Goal: Transaction & Acquisition: Purchase product/service

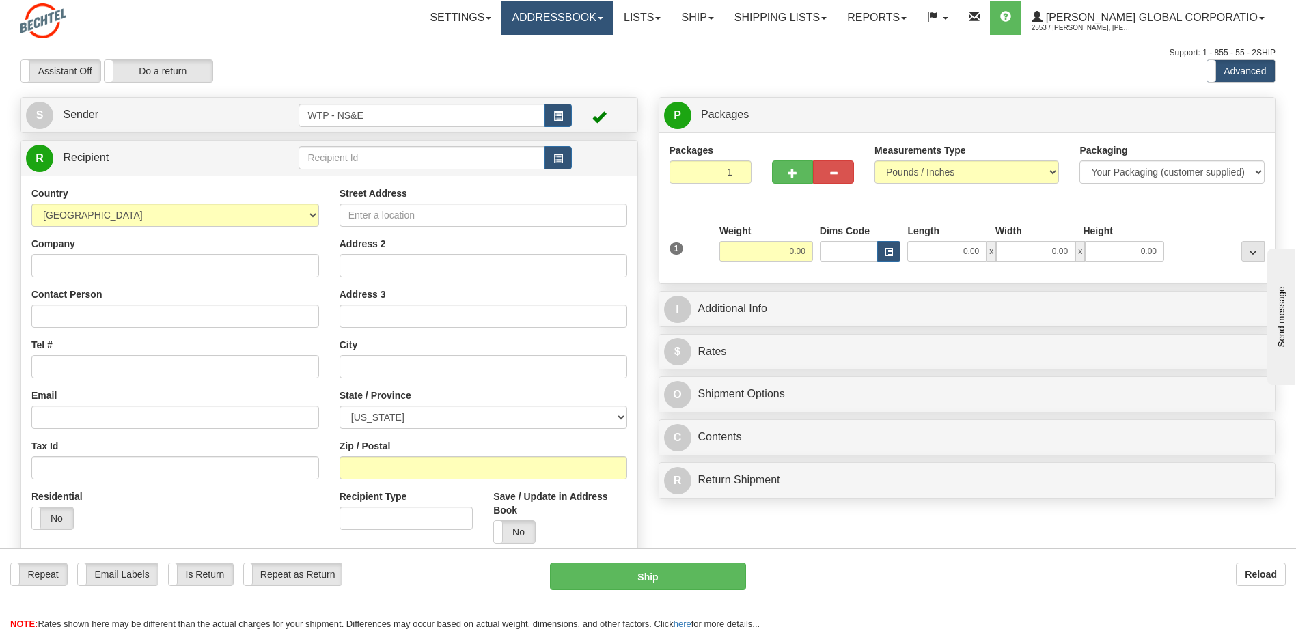
click at [605, 18] on link "Addressbook" at bounding box center [557, 18] width 112 height 34
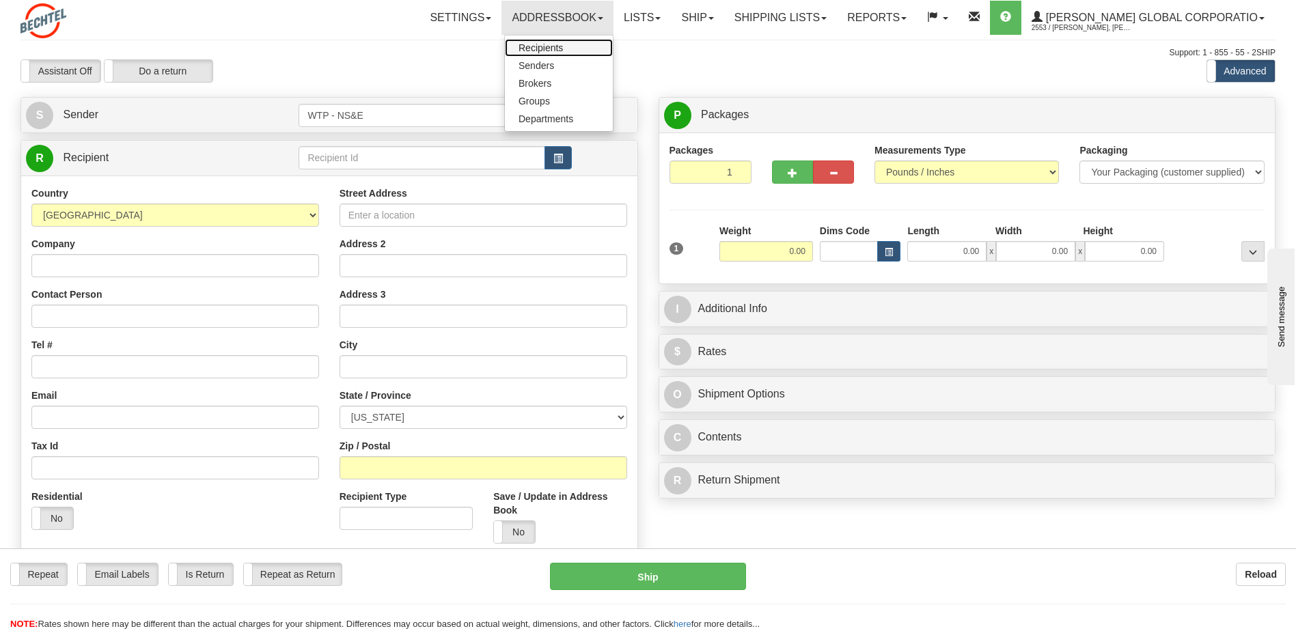
click at [592, 51] on link "Recipients" at bounding box center [559, 48] width 108 height 18
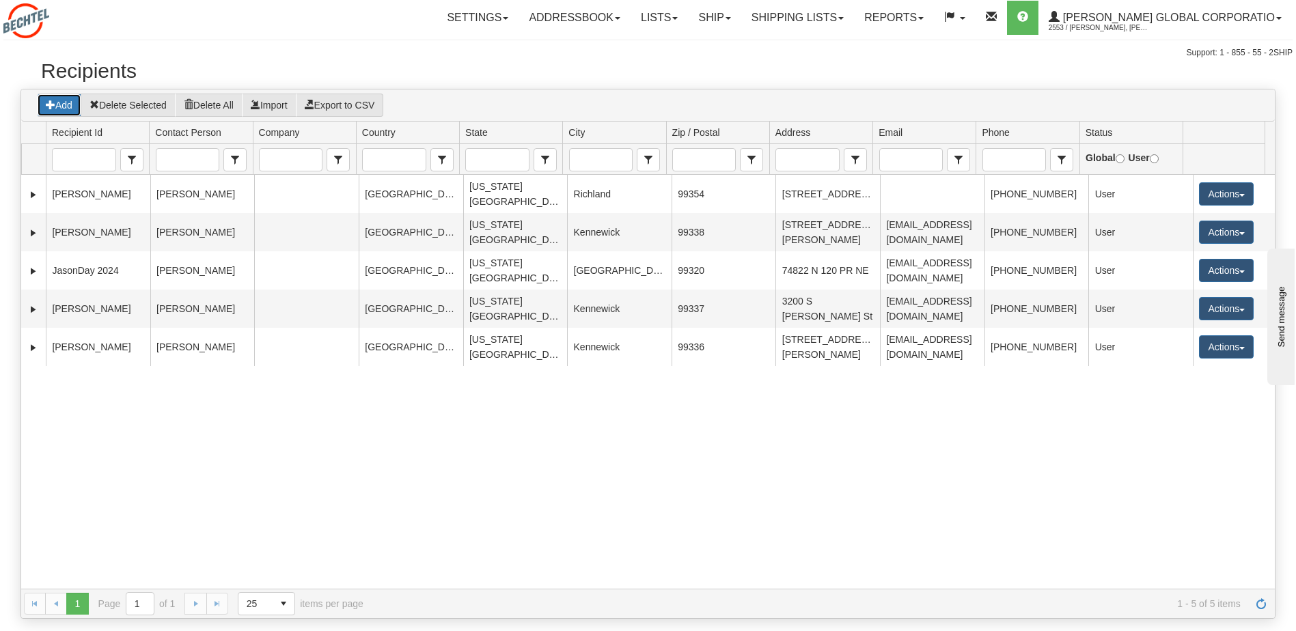
click at [55, 104] on icon "grid toolbar" at bounding box center [51, 105] width 10 height 10
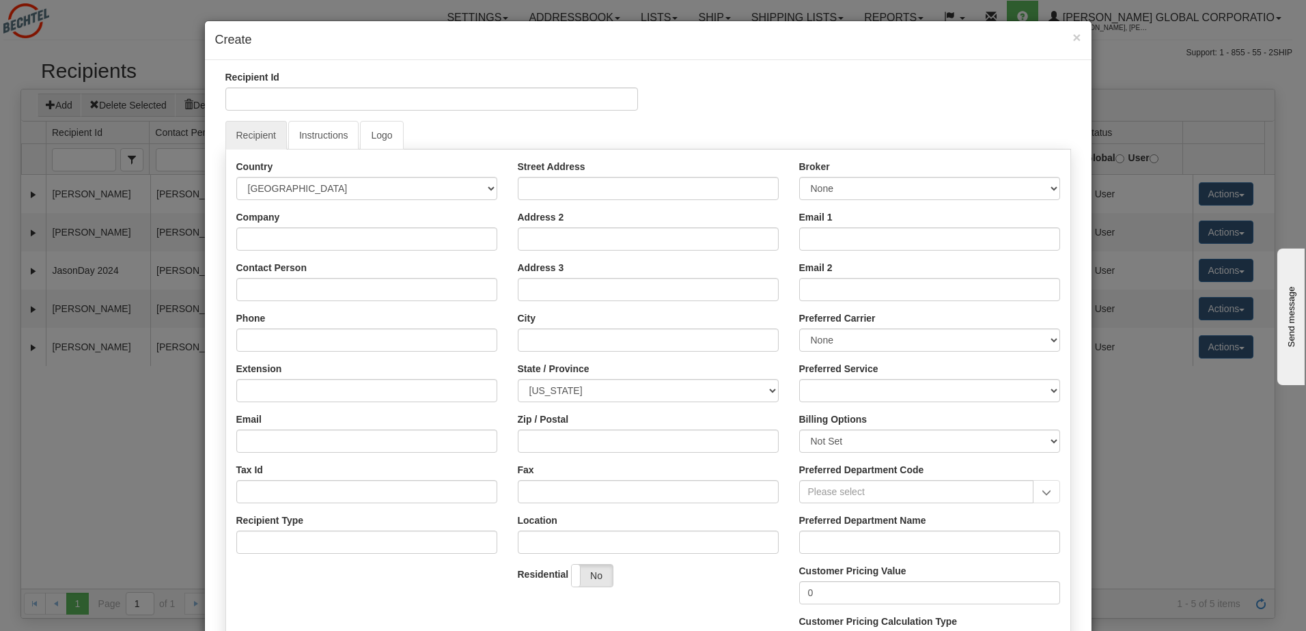
click at [322, 302] on div "Country AFGHANISTAN ALAND ISLANDS ALBANIA ALGERIA AMERICAN SAMOA ANDORRA ANGOLA…" at bounding box center [366, 362] width 281 height 404
click at [319, 287] on input "Contact Person" at bounding box center [366, 289] width 261 height 23
type input "Joshua Grinder"
type input "509-727-1836"
type input ","
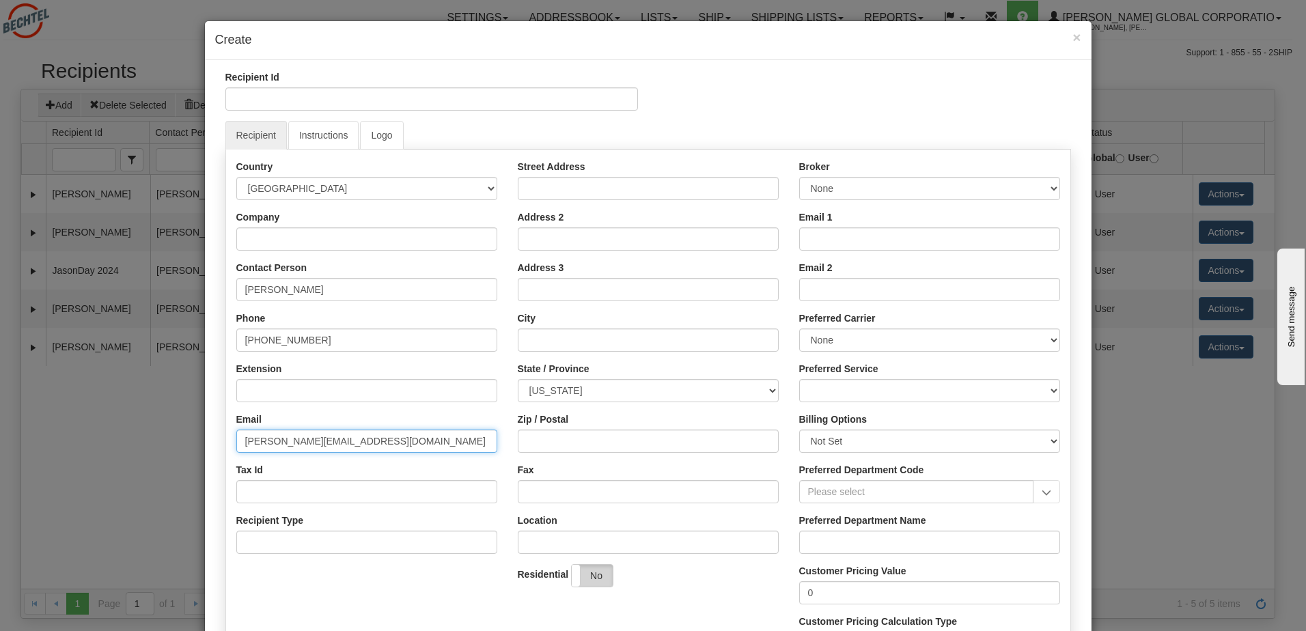
type input "mr.griner@yahoo.com"
click at [592, 575] on label "No" at bounding box center [592, 576] width 41 height 22
click at [552, 192] on input "Street Address" at bounding box center [648, 188] width 261 height 23
type input "311 S Quillan St"
drag, startPoint x: 620, startPoint y: 332, endPoint x: 568, endPoint y: 338, distance: 52.3
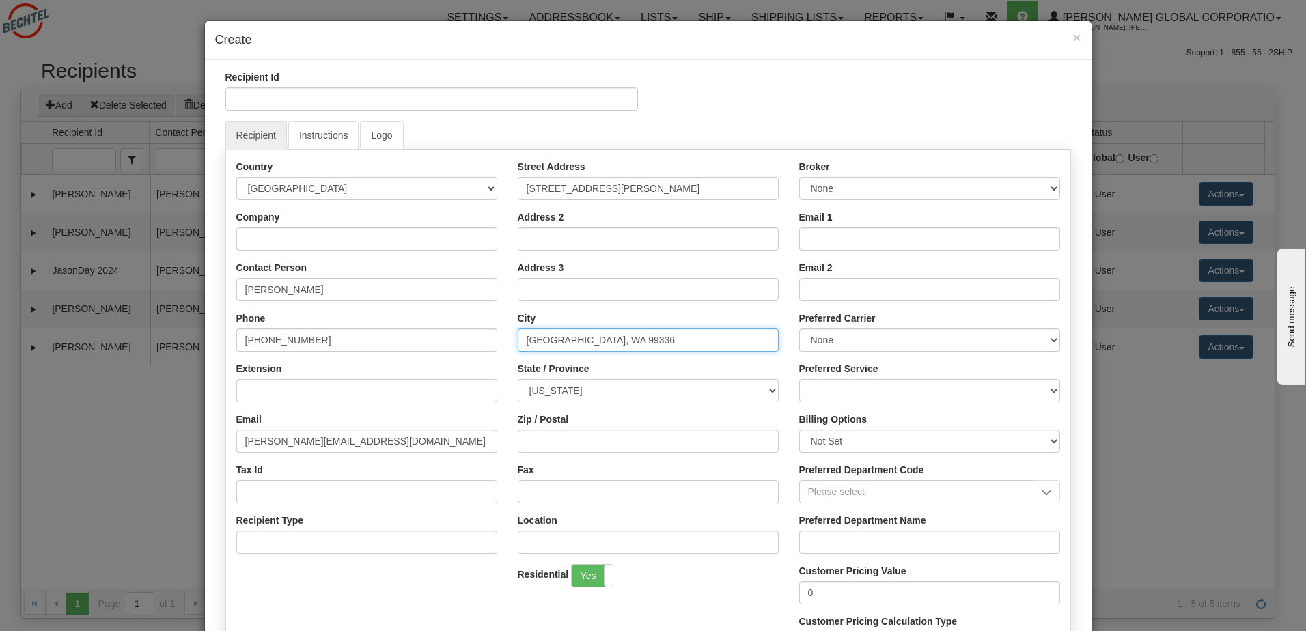
click at [568, 338] on input "Kennewick, WA 99336" at bounding box center [648, 340] width 261 height 23
type input "Kennewick"
click at [760, 369] on div "State / Province ALABAMA ALASKA ARIZONA ARKANSAS Armed Forces America Armed For…" at bounding box center [648, 382] width 261 height 40
click at [596, 377] on div "State / Province ALABAMA ALASKA ARIZONA ARKANSAS Armed Forces America Armed For…" at bounding box center [648, 382] width 261 height 40
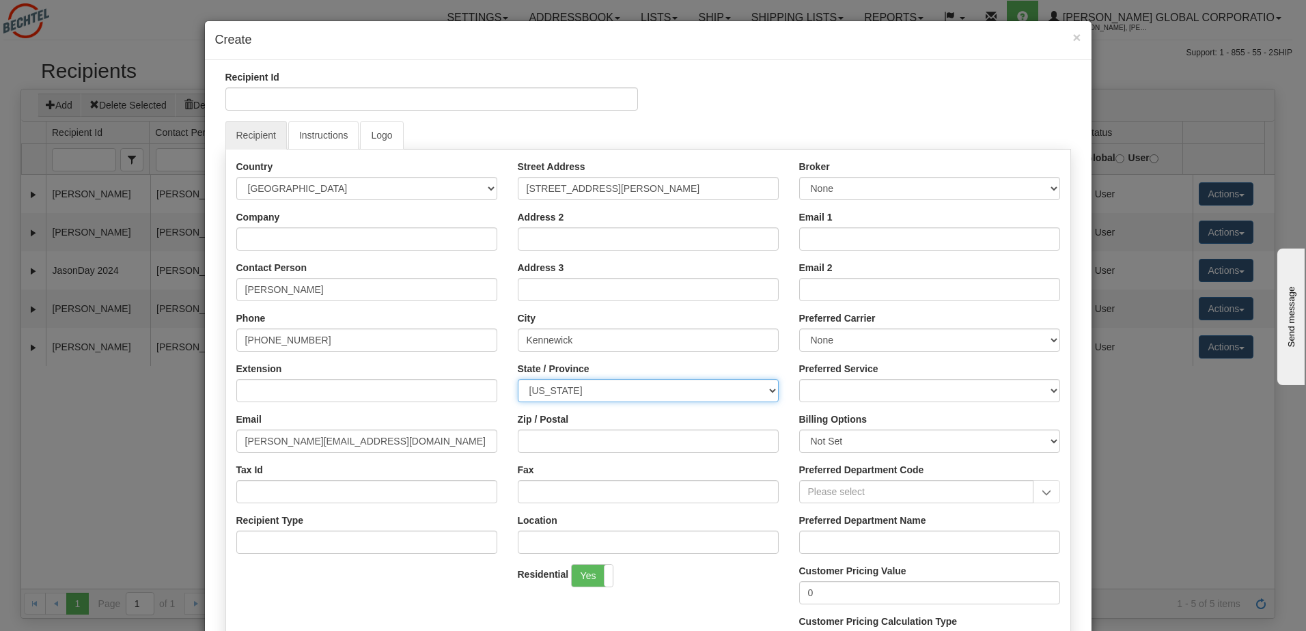
click at [596, 384] on select "ALABAMA ALASKA ARIZONA ARKANSAS Armed Forces America Armed Forces Europe Armed …" at bounding box center [648, 390] width 261 height 23
select select "WA"
click at [590, 447] on input "Zip / Postal" at bounding box center [648, 441] width 261 height 23
type input "99336"
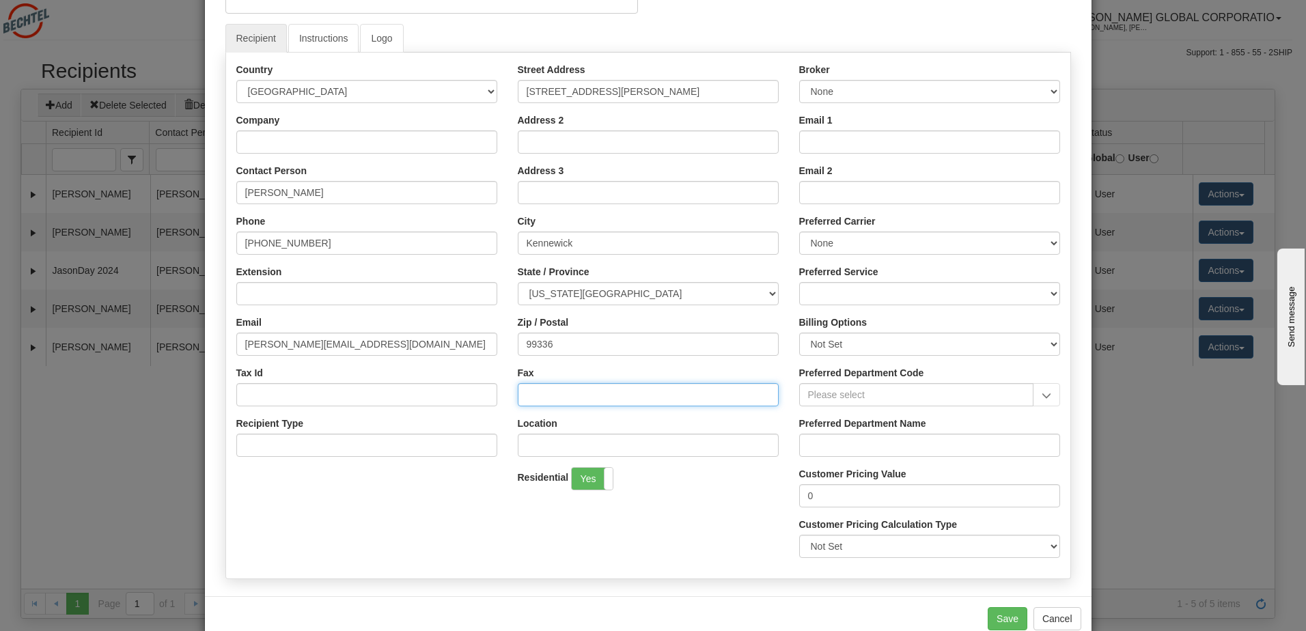
scroll to position [128, 0]
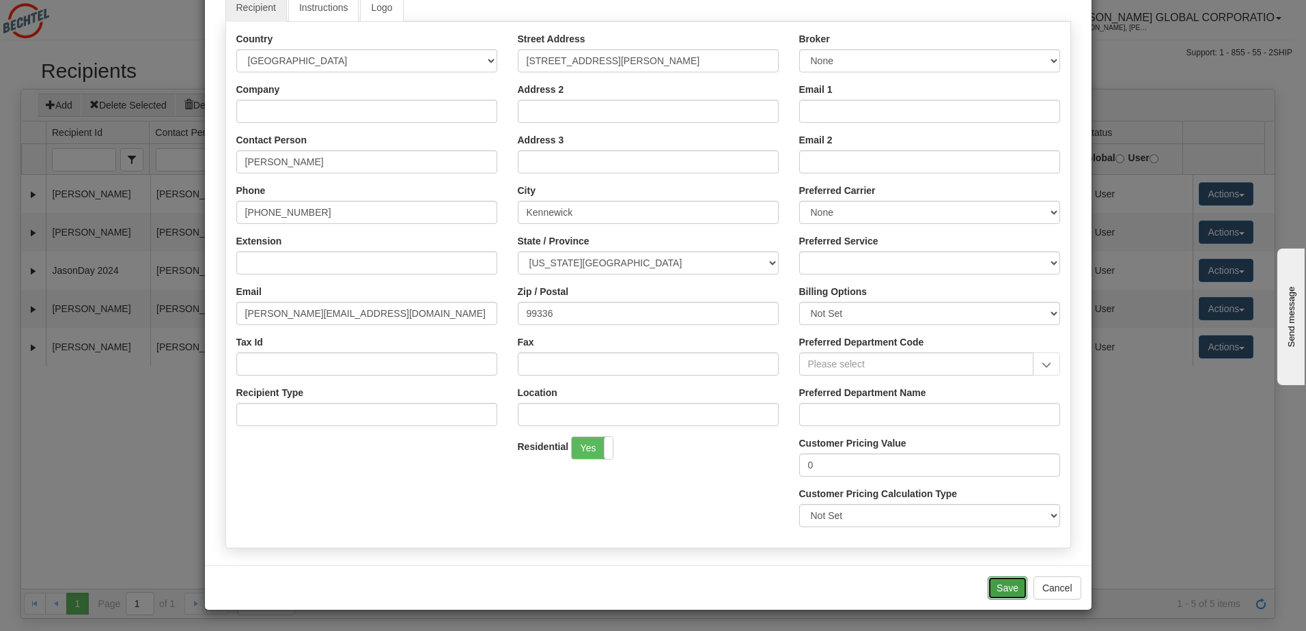
click at [999, 590] on button "Save" at bounding box center [1008, 588] width 40 height 23
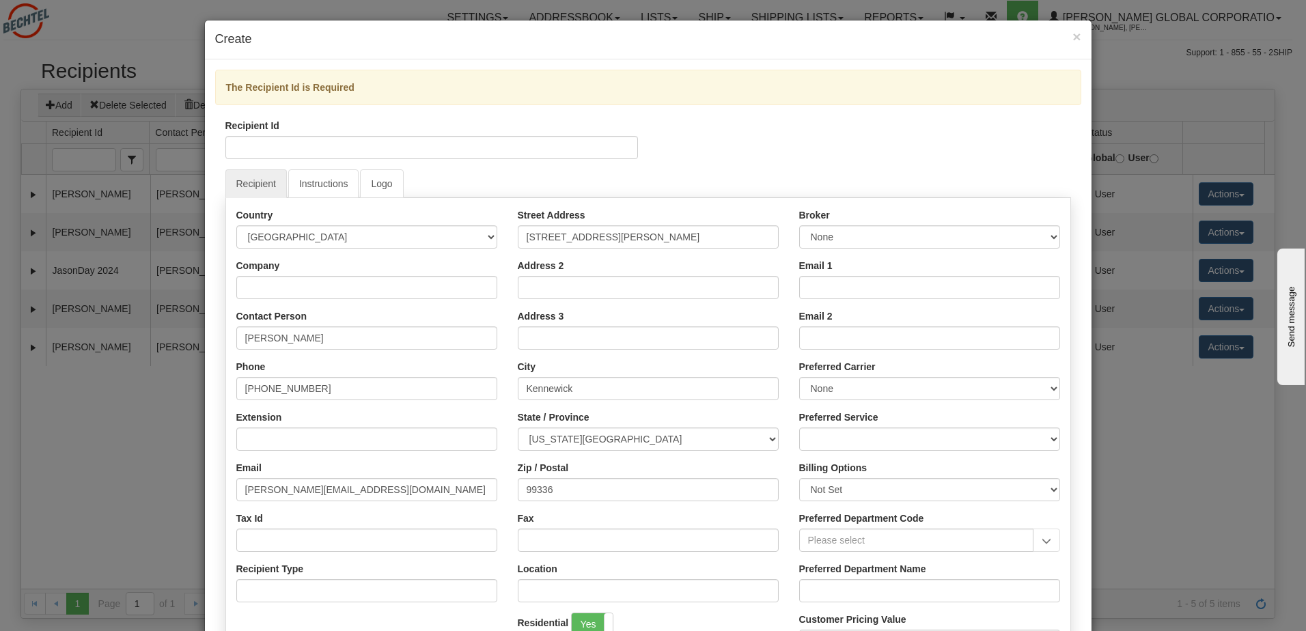
scroll to position [0, 0]
click at [254, 156] on input "Recipient Id" at bounding box center [431, 148] width 413 height 23
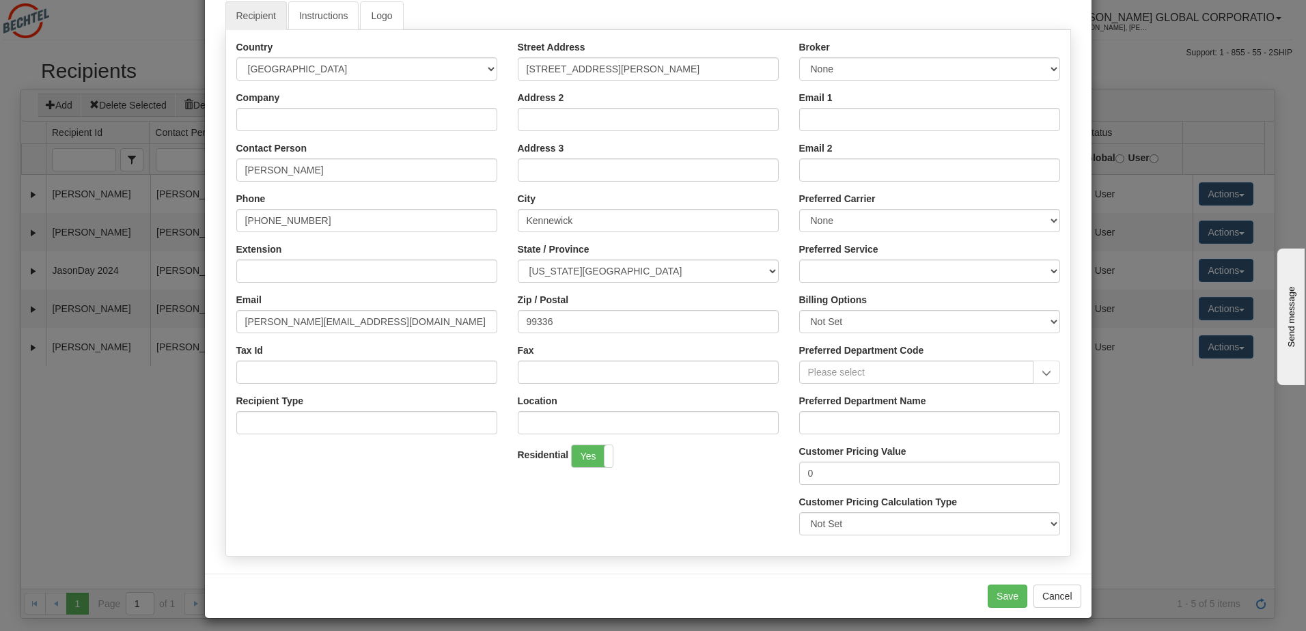
scroll to position [177, 0]
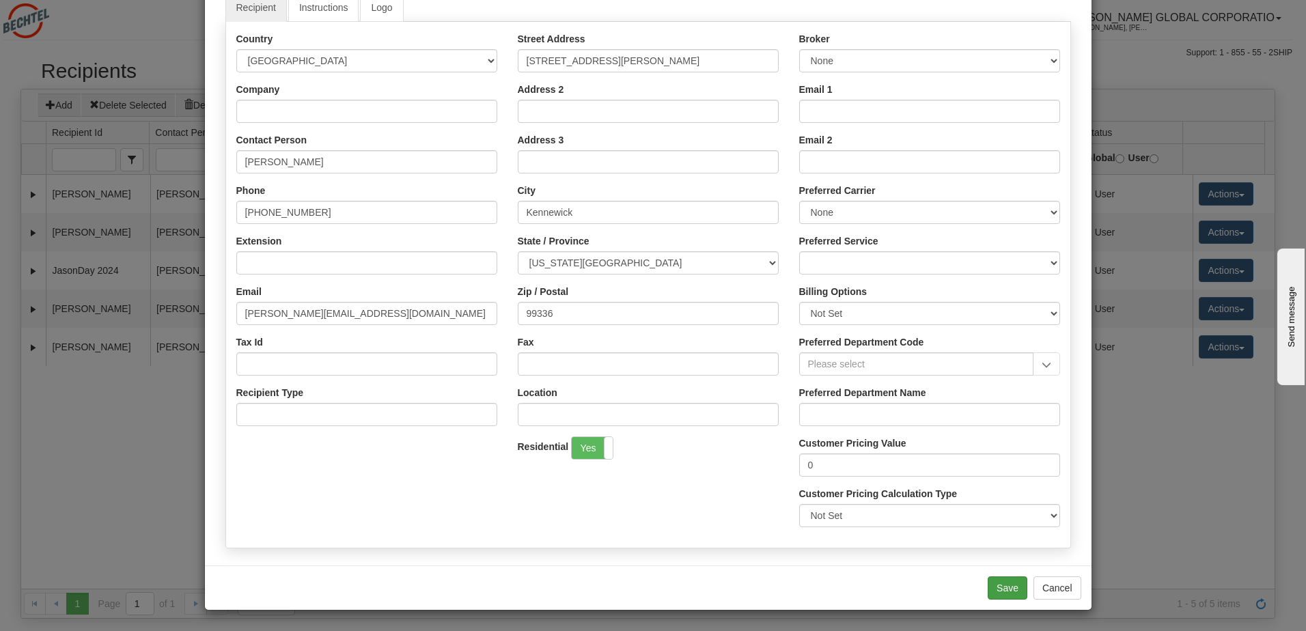
type input "Josh Grinder"
click at [1004, 587] on button "Save" at bounding box center [1008, 588] width 40 height 23
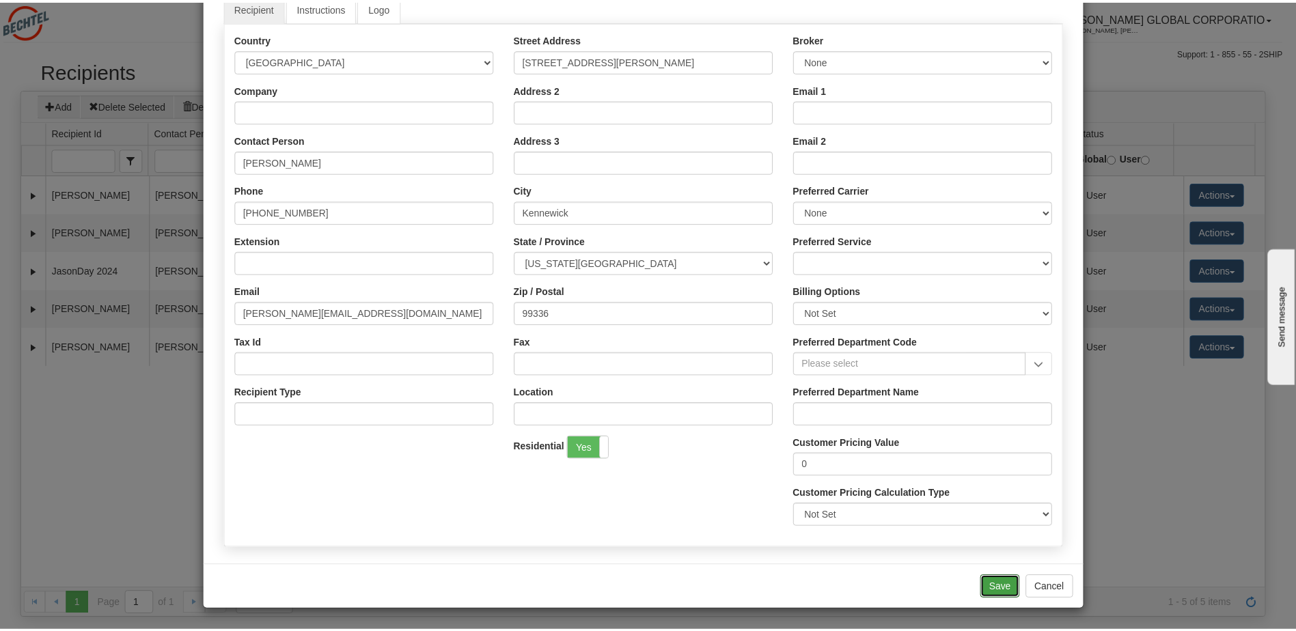
scroll to position [0, 0]
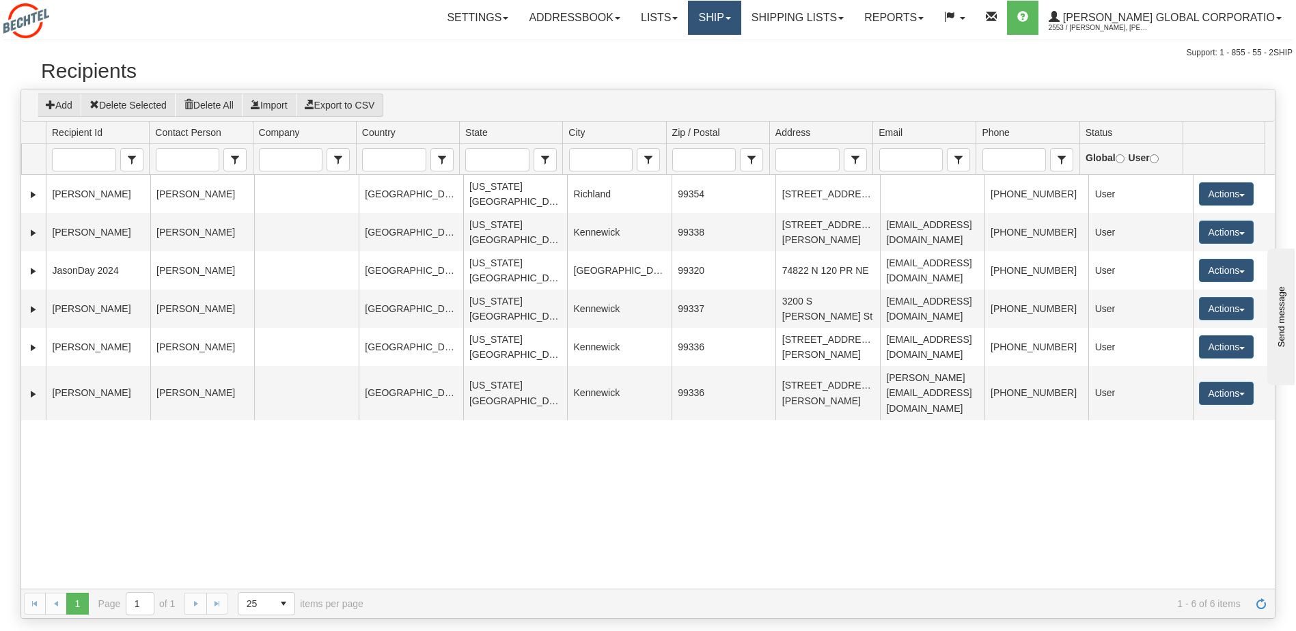
click at [741, 14] on link "Ship" at bounding box center [714, 18] width 53 height 34
click at [698, 45] on span "Ship Screen" at bounding box center [672, 47] width 52 height 11
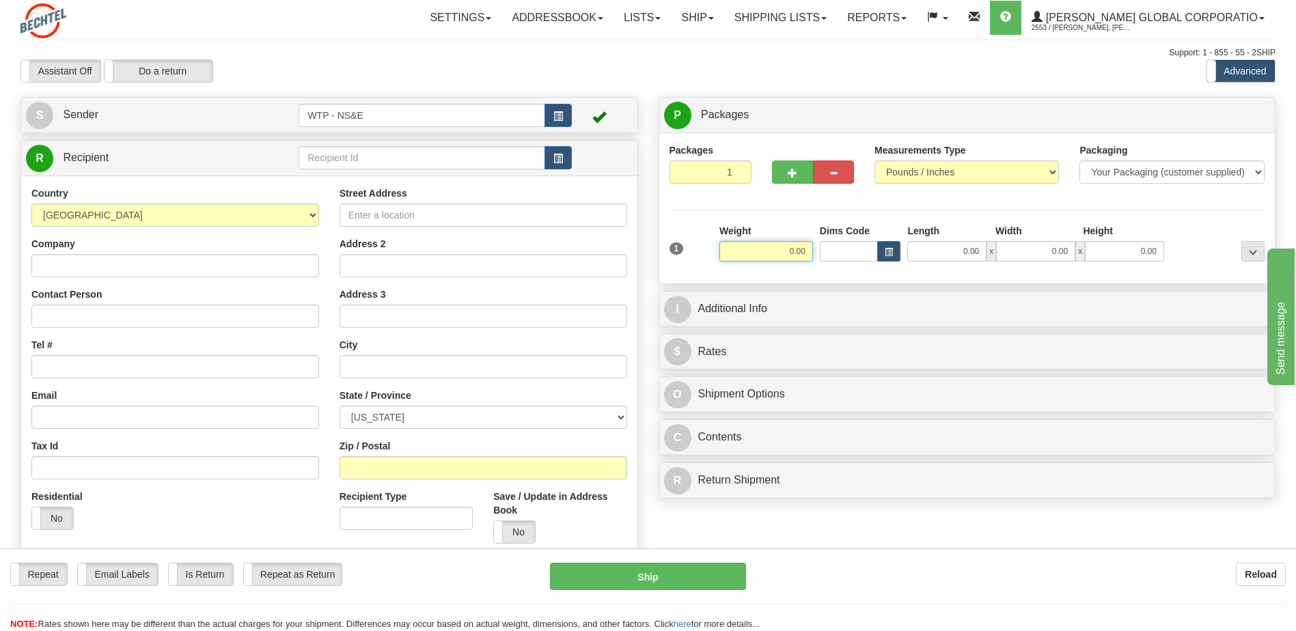
click at [787, 251] on input "0.00" at bounding box center [766, 251] width 94 height 20
type input "25.00"
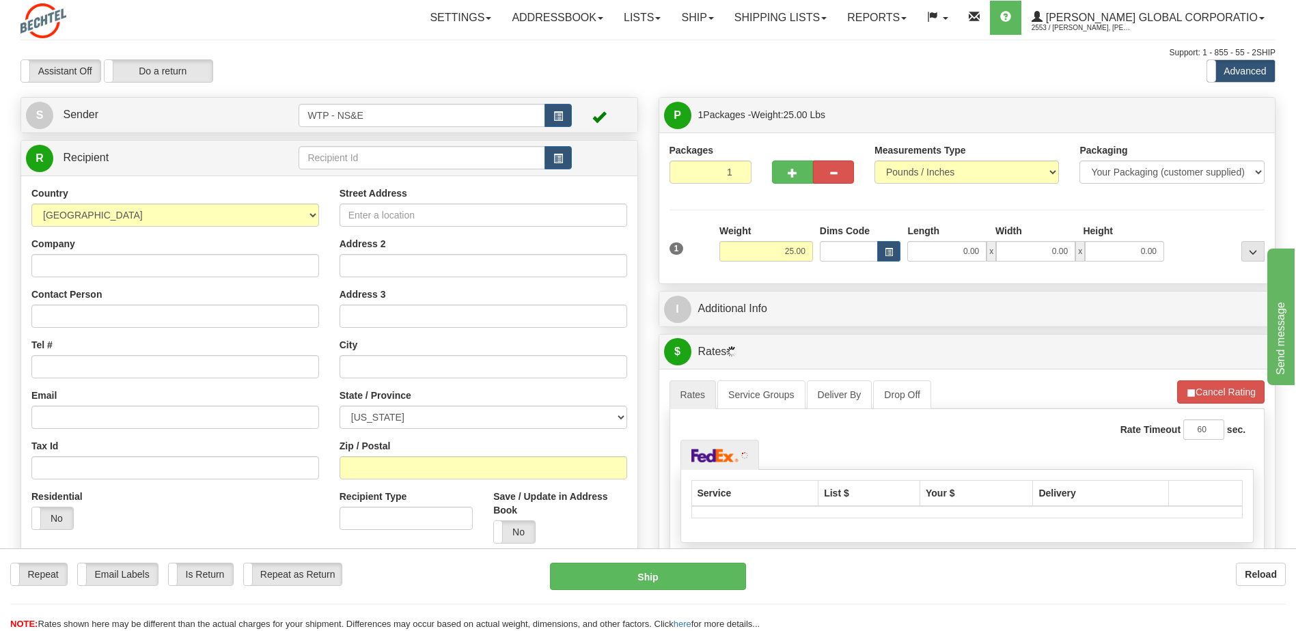
click at [792, 210] on hr at bounding box center [967, 210] width 596 height 1
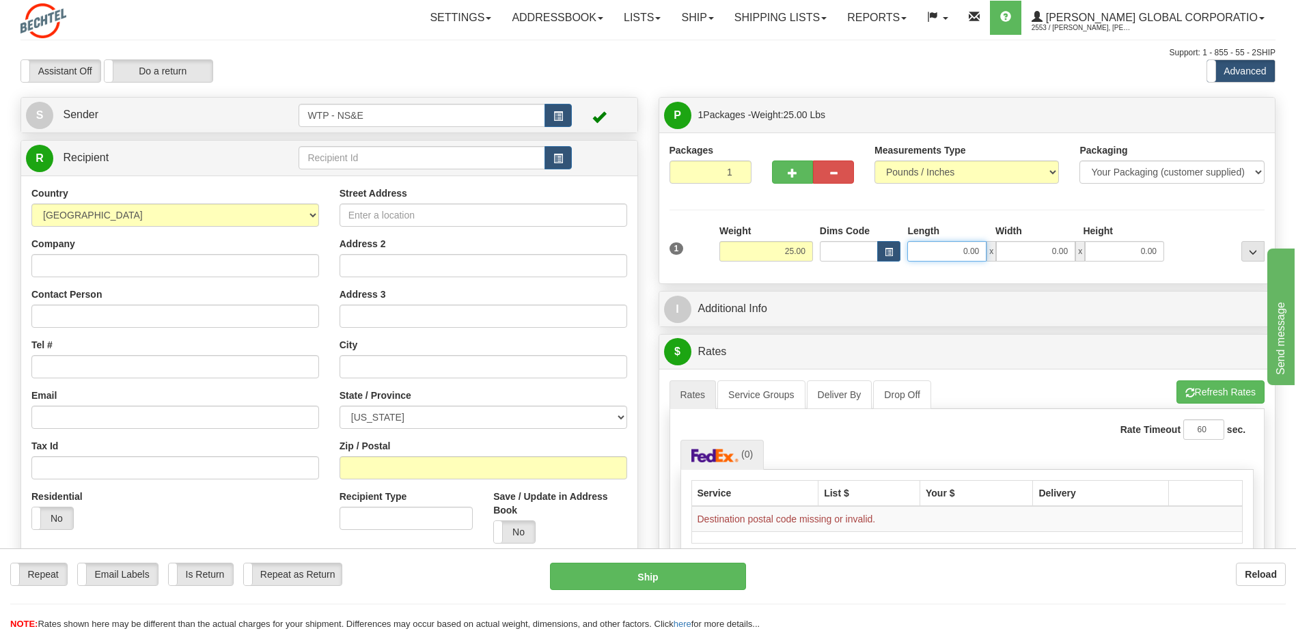
click at [946, 255] on input "0.00" at bounding box center [946, 251] width 79 height 20
type input "0.00"
click at [941, 252] on input "0.00" at bounding box center [946, 251] width 79 height 20
type input "17.50"
click at [1035, 249] on input "0.00" at bounding box center [1035, 251] width 79 height 20
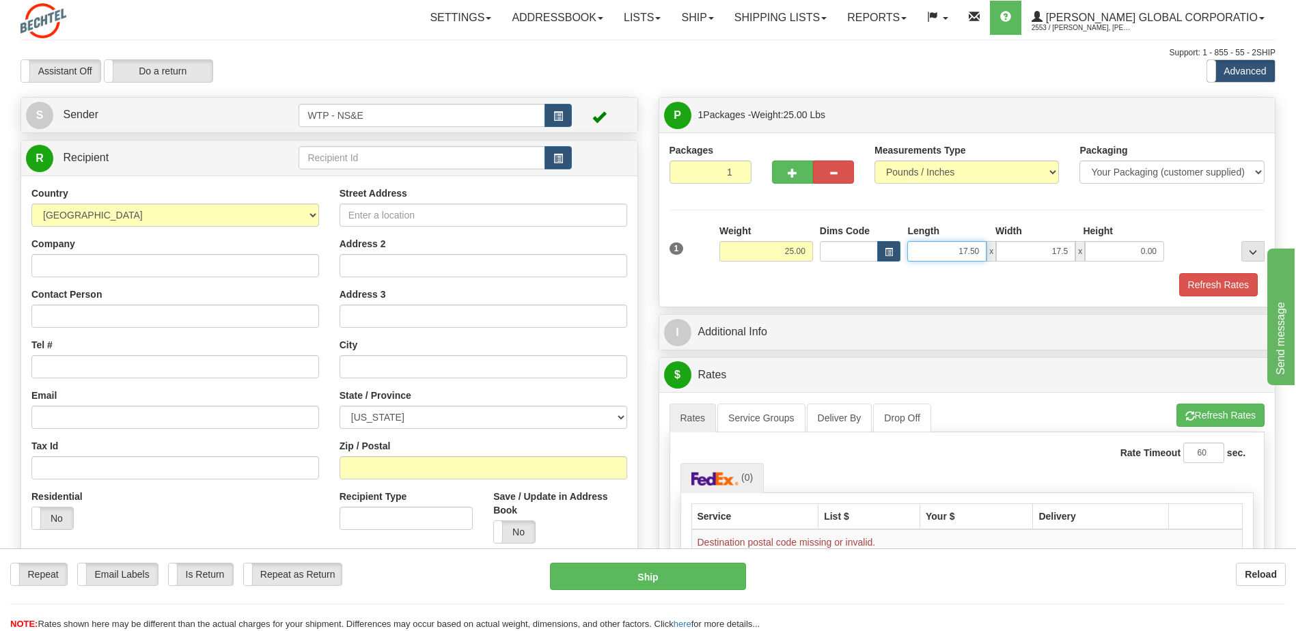
type input "17.50"
drag, startPoint x: 949, startPoint y: 249, endPoint x: 969, endPoint y: 251, distance: 20.5
click at [969, 251] on input "17.50" at bounding box center [946, 251] width 79 height 20
click at [976, 285] on div "Refresh Rates" at bounding box center [967, 284] width 603 height 23
drag, startPoint x: 960, startPoint y: 245, endPoint x: 1036, endPoint y: 251, distance: 76.0
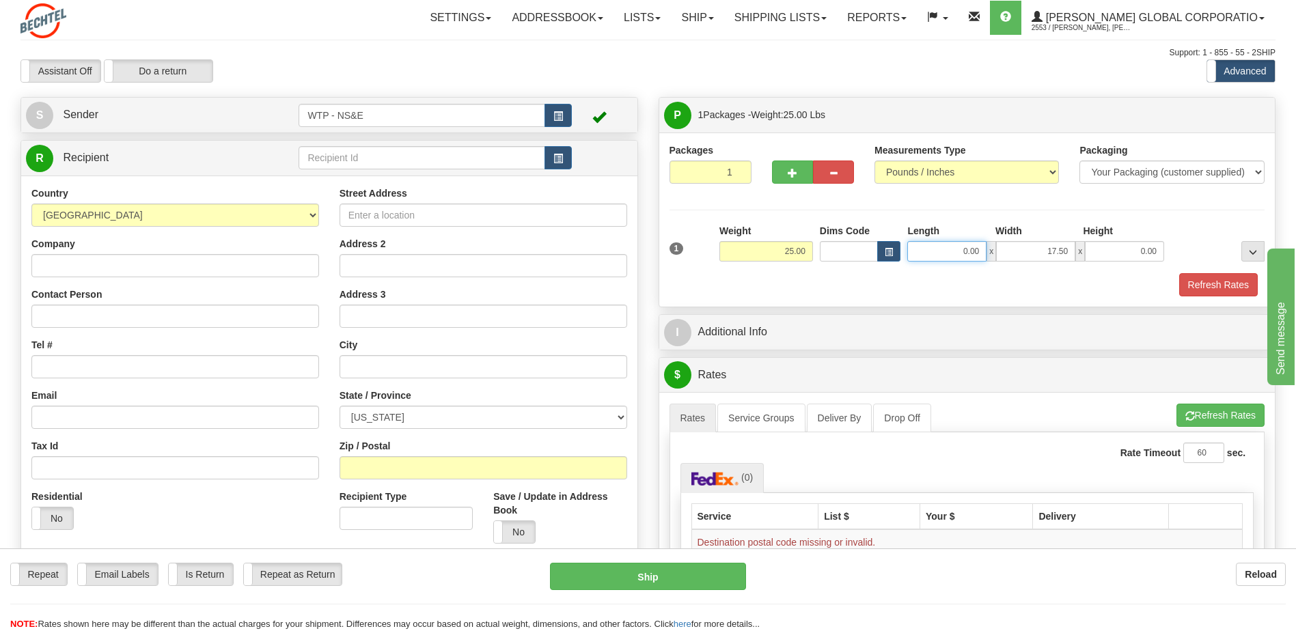
click at [1034, 251] on div "0.00 x 17.50 x 0.00" at bounding box center [1035, 251] width 257 height 20
type input "26.00"
click at [1119, 248] on input "0.00" at bounding box center [1124, 251] width 79 height 20
type input "12.00"
click at [444, 161] on input "text" at bounding box center [422, 157] width 246 height 23
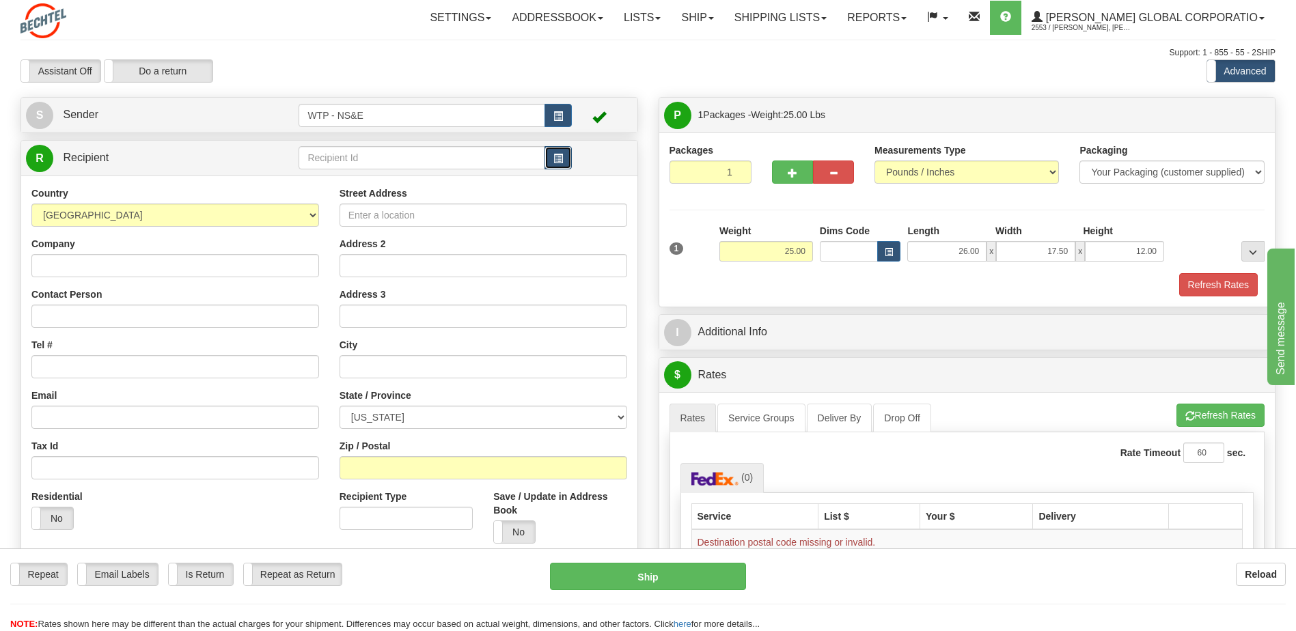
click at [559, 157] on span "button" at bounding box center [558, 158] width 10 height 9
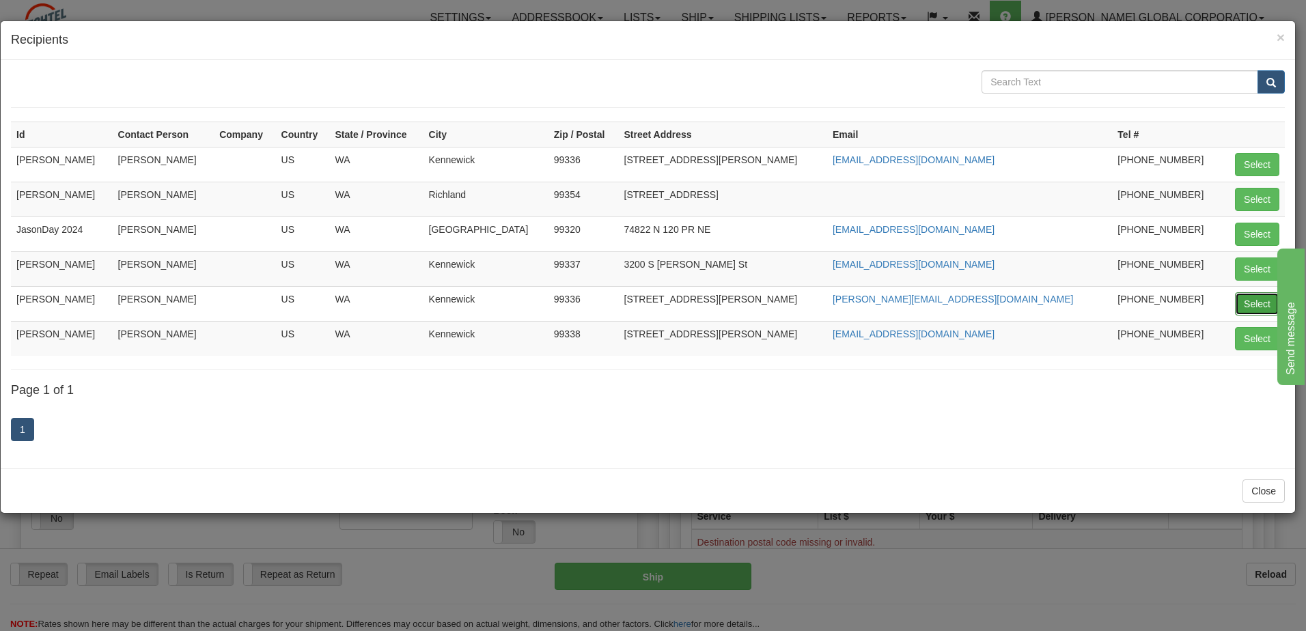
click at [1260, 303] on button "Select" at bounding box center [1257, 303] width 44 height 23
type input "Josh Grinder"
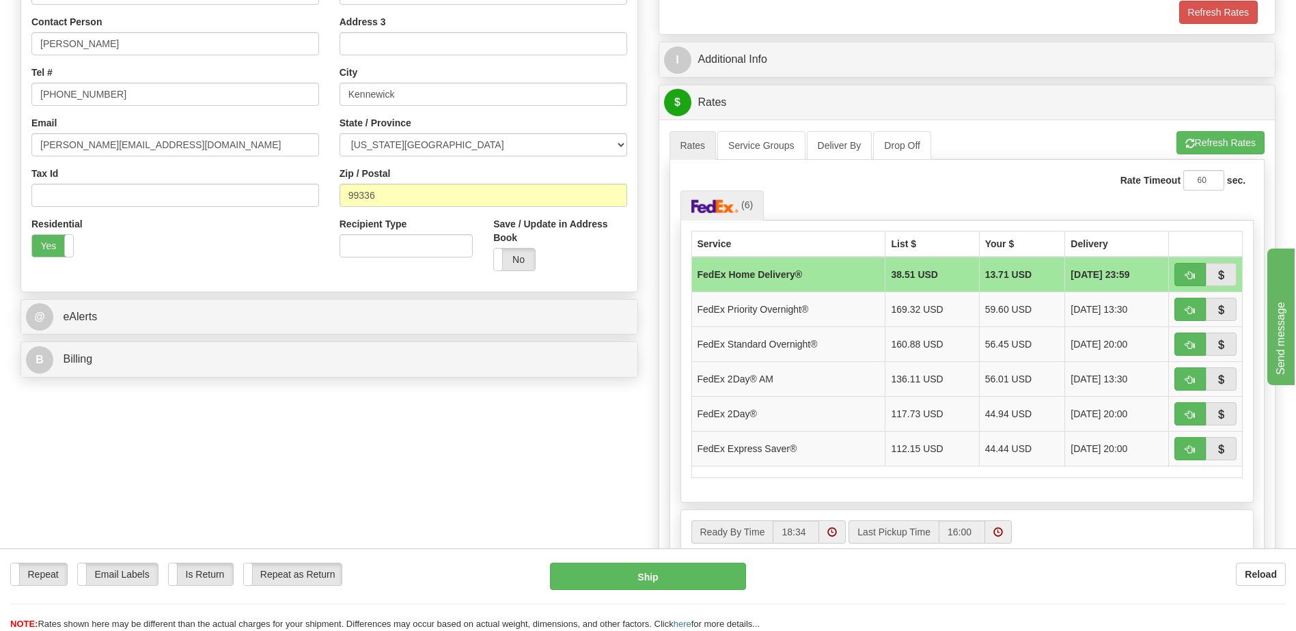
scroll to position [273, 0]
click at [834, 275] on td "FedEx Home Delivery®" at bounding box center [788, 274] width 194 height 36
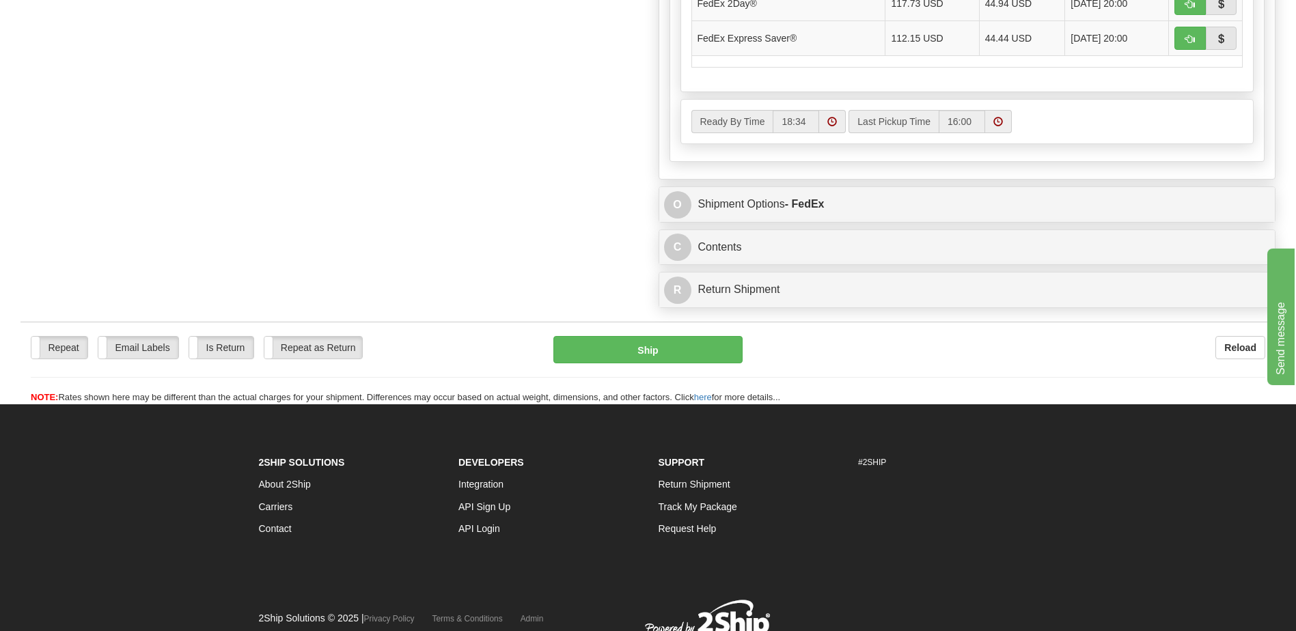
scroll to position [547, 0]
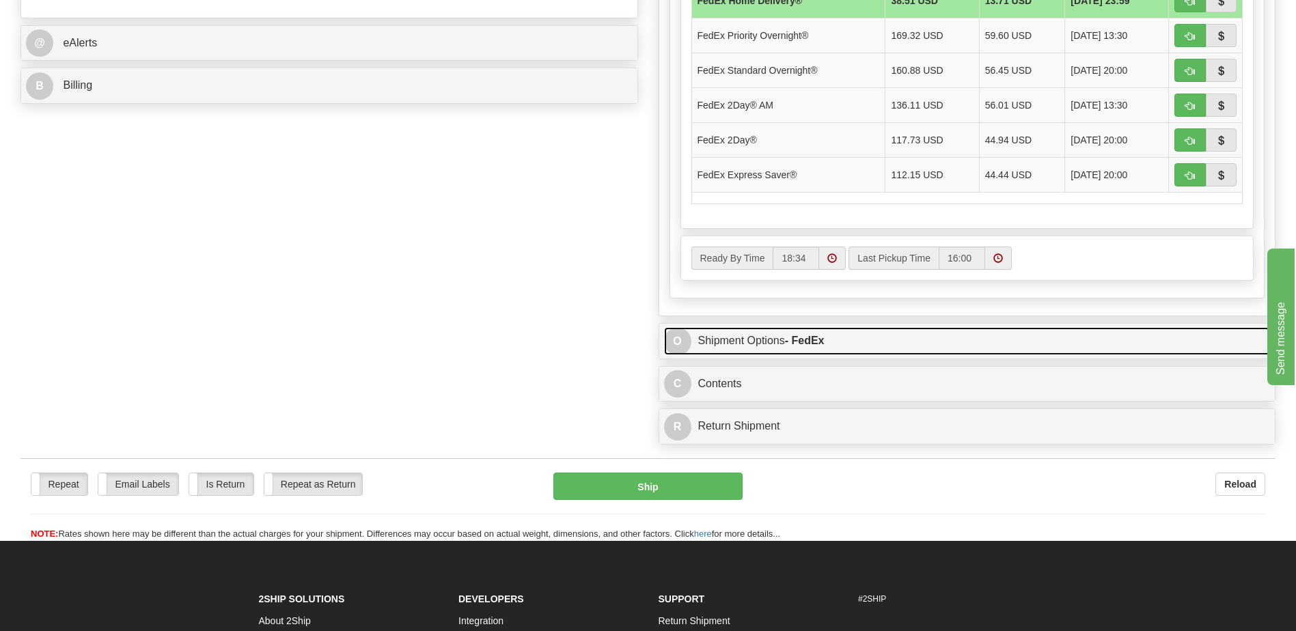
click at [762, 344] on link "O Shipment Options - FedEx" at bounding box center [967, 341] width 607 height 28
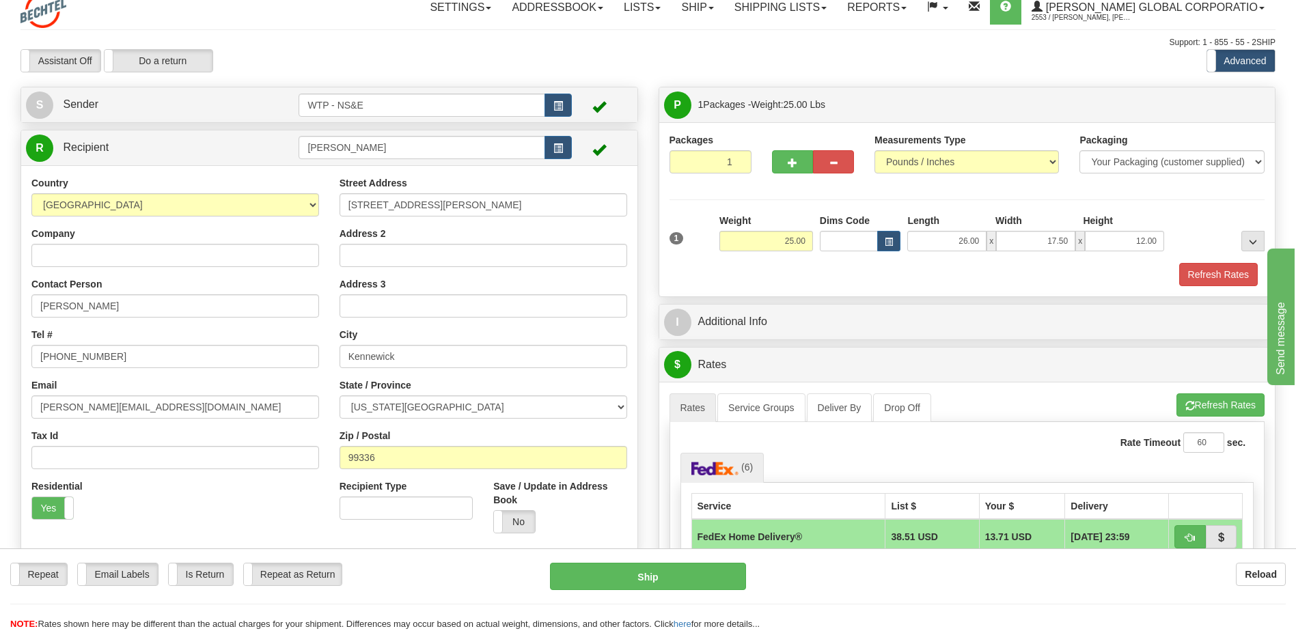
scroll to position [0, 0]
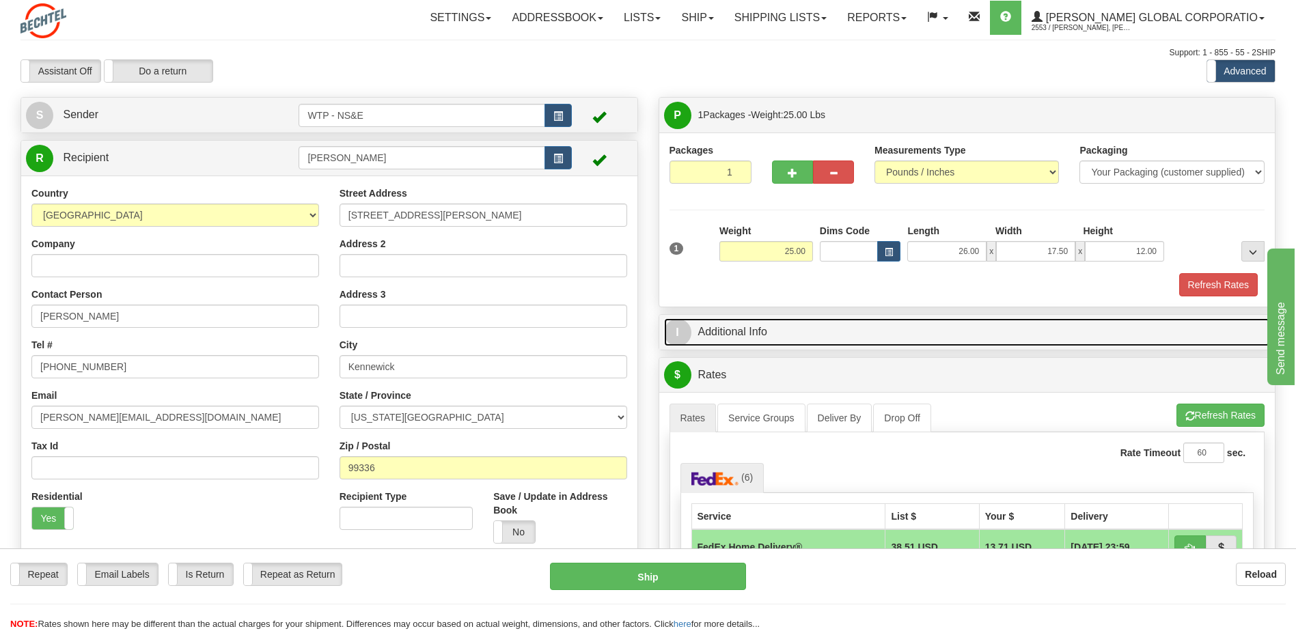
click at [754, 324] on link "I Additional Info" at bounding box center [967, 332] width 607 height 28
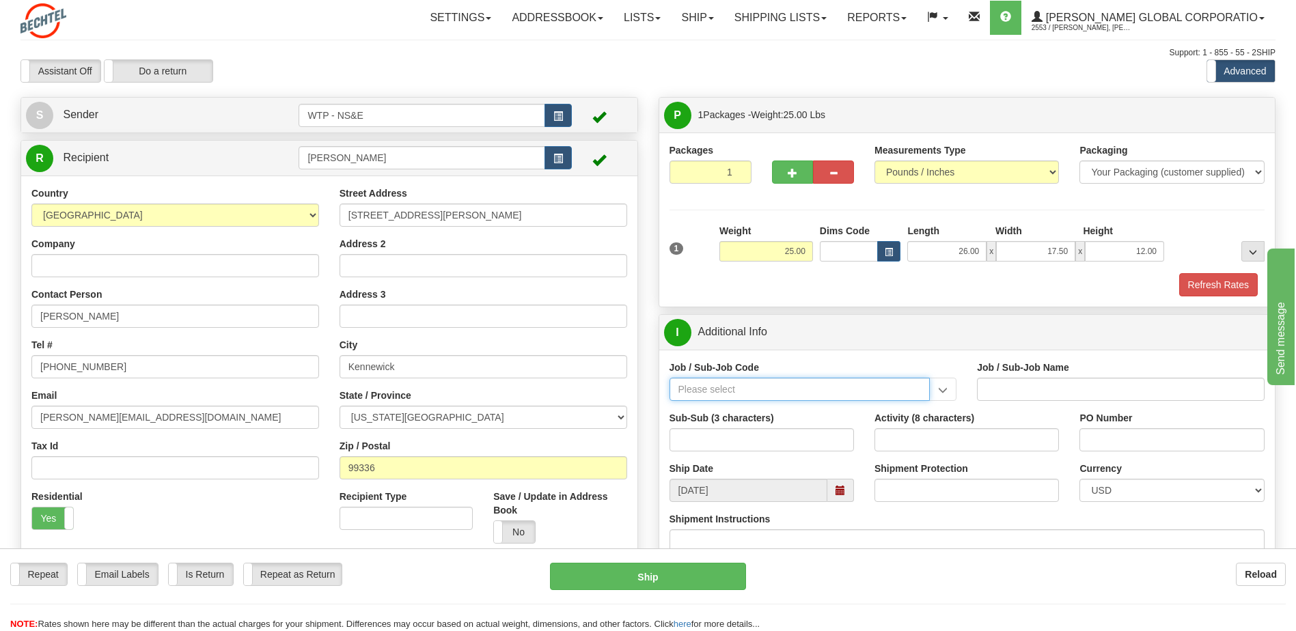
click at [862, 393] on input "Job / Sub-Job Code" at bounding box center [799, 389] width 261 height 23
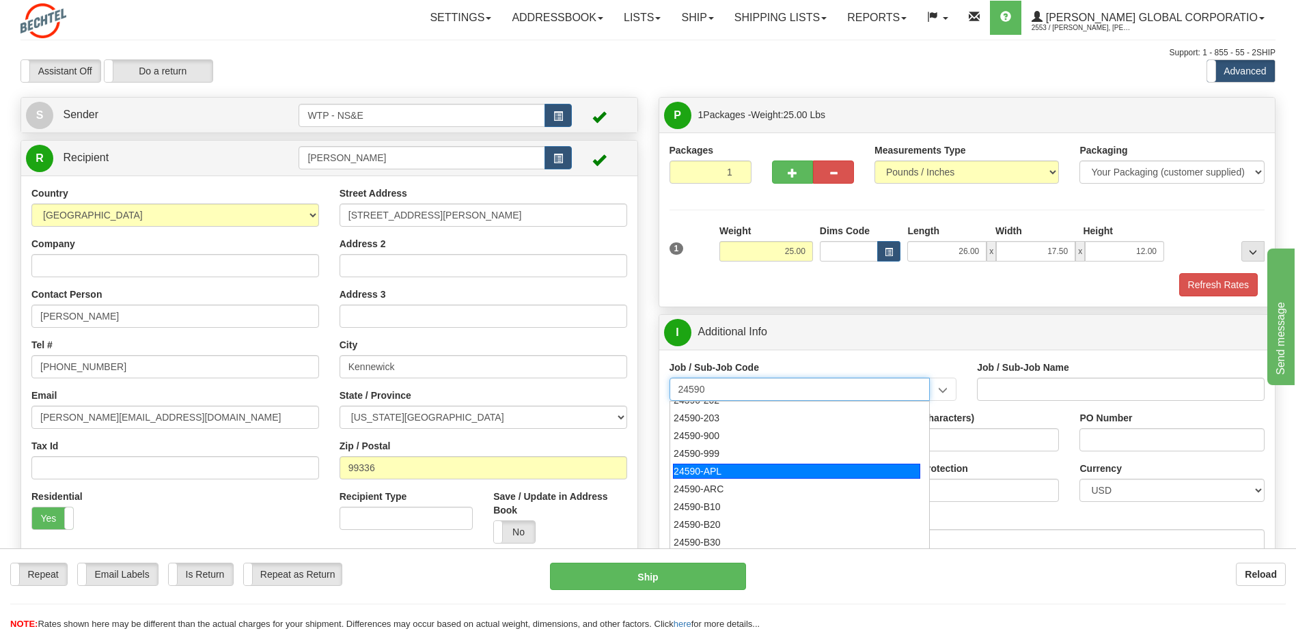
scroll to position [193, 0]
click at [721, 469] on div "24590-900" at bounding box center [796, 466] width 247 height 15
type input "24590-900"
type input "WTP - NON-REIMBURSABLE"
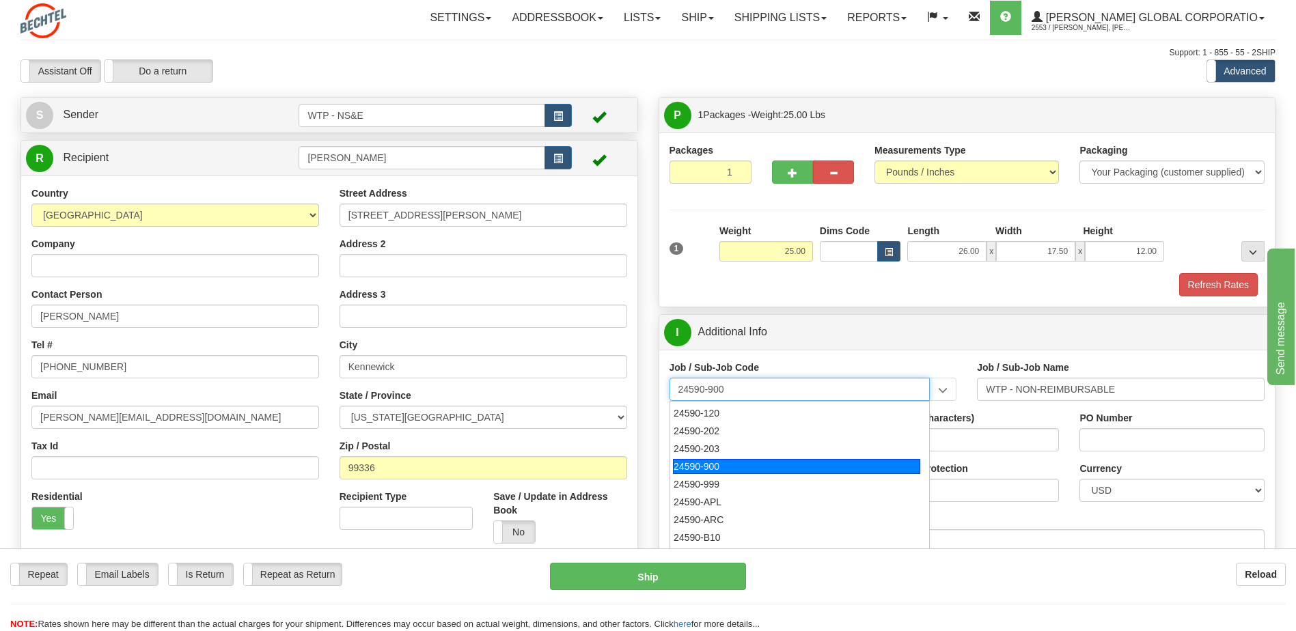
type input "24590-900"
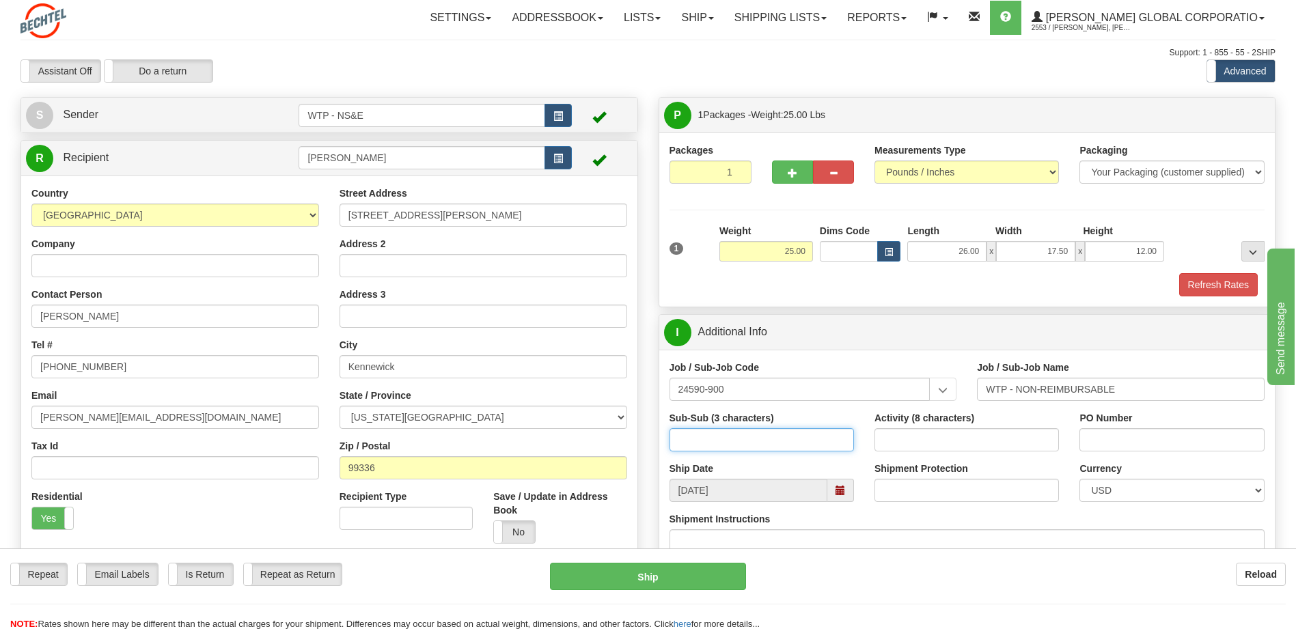
click at [749, 445] on input "Sub-Sub (3 characters)" at bounding box center [761, 439] width 184 height 23
type input "600"
click at [919, 442] on input "Activity (8 characters)" at bounding box center [966, 439] width 184 height 23
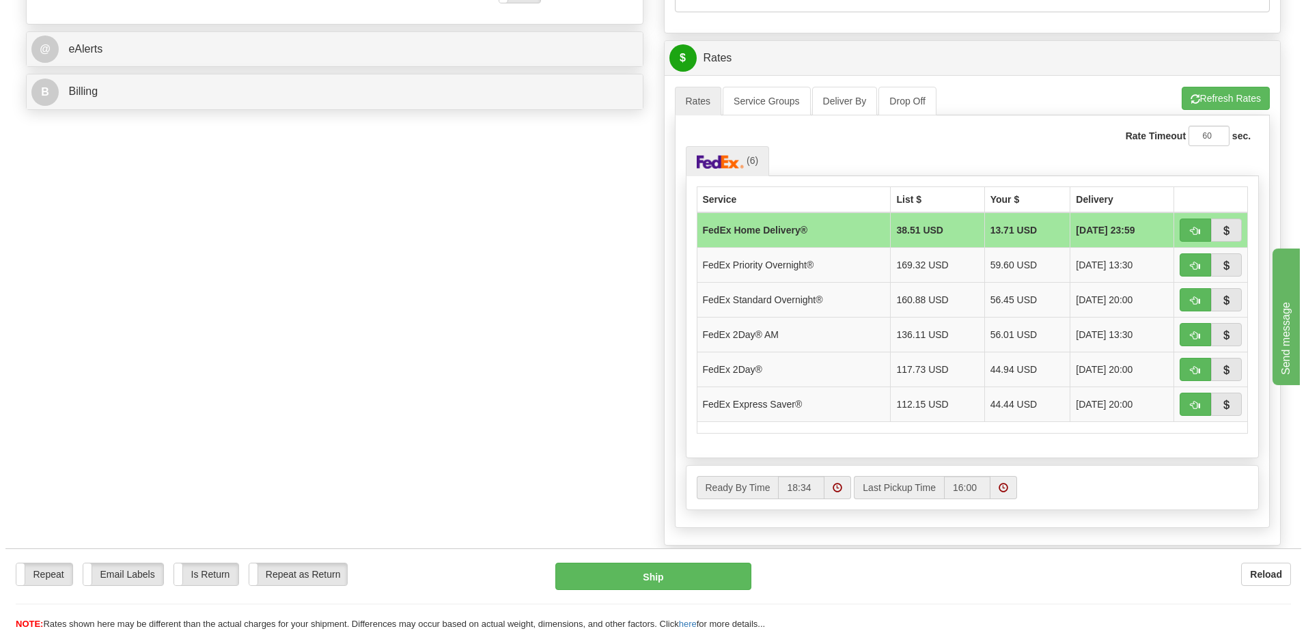
scroll to position [547, 0]
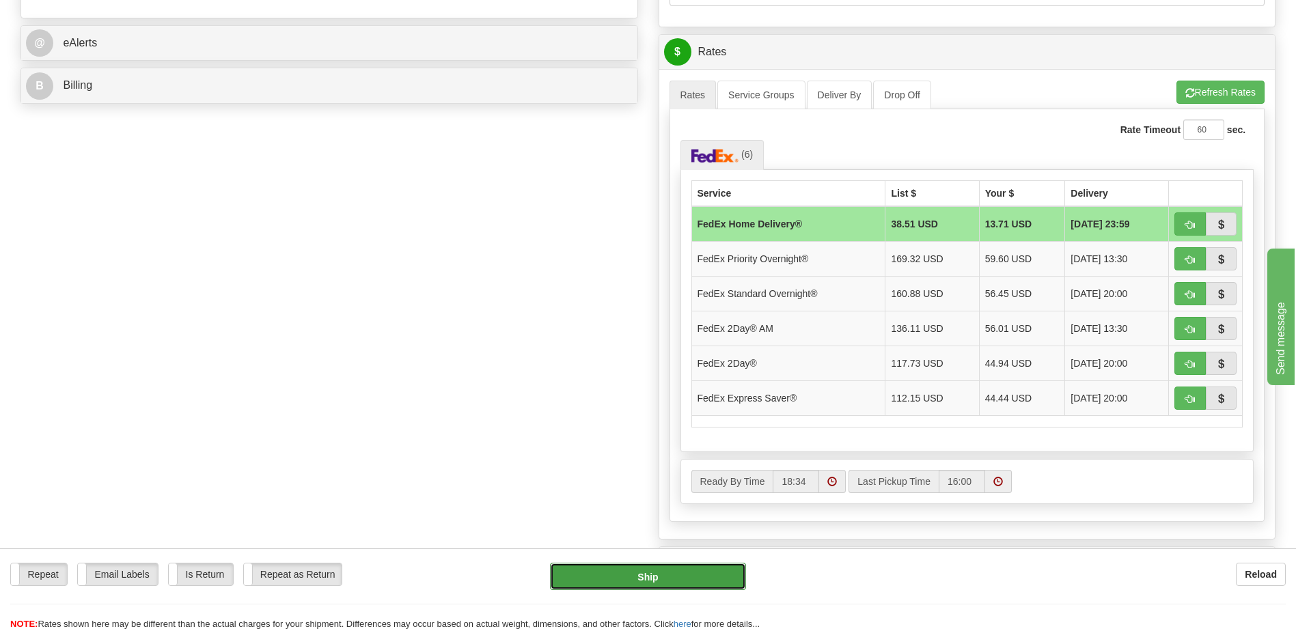
click at [597, 578] on button "Ship" at bounding box center [647, 576] width 195 height 27
type input "90"
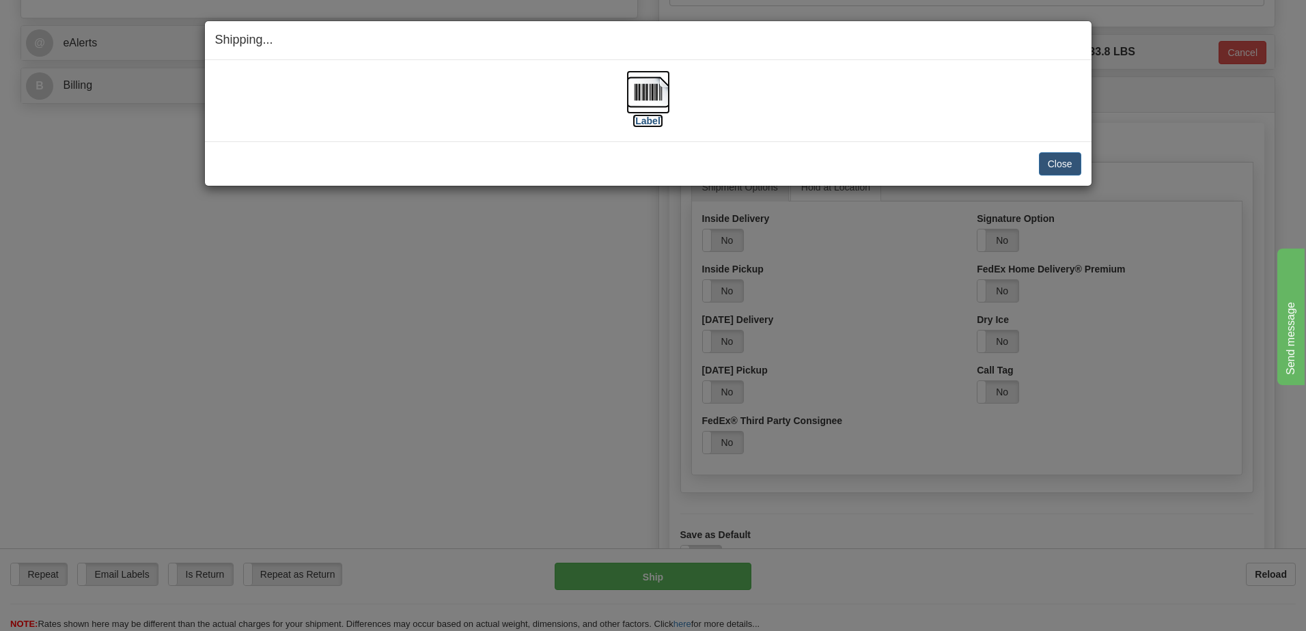
click at [642, 122] on label "[Label]" at bounding box center [648, 121] width 31 height 14
click at [1064, 165] on button "Close" at bounding box center [1060, 163] width 42 height 23
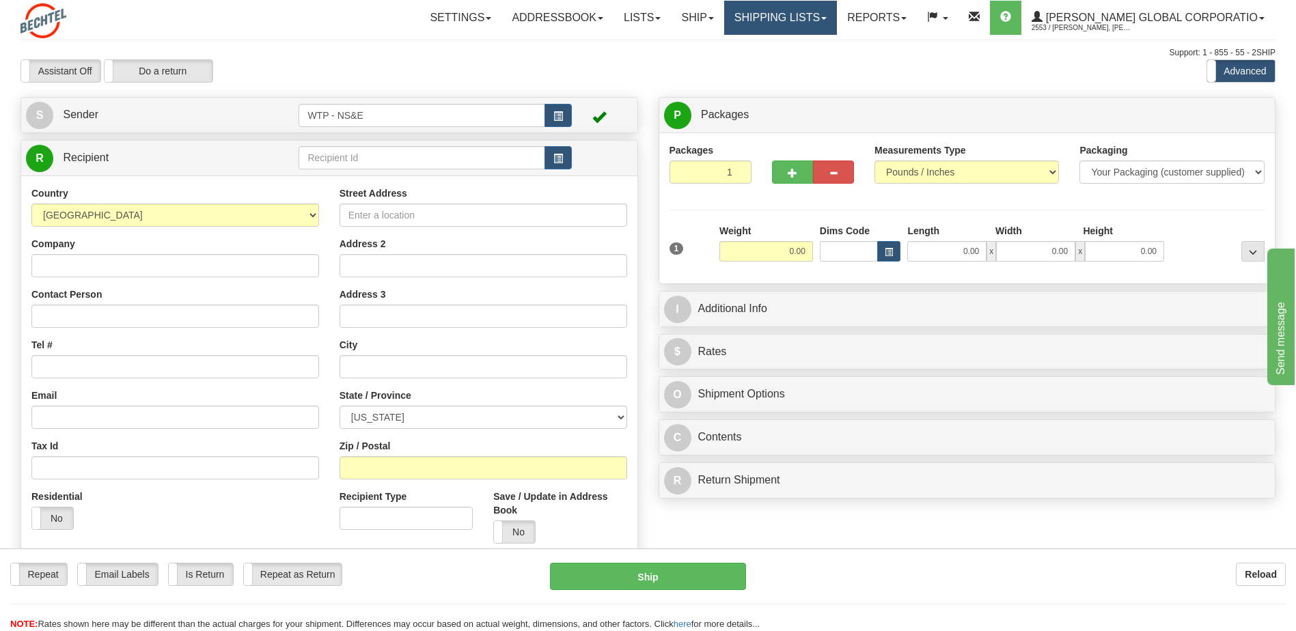
click at [795, 20] on link "Shipping lists" at bounding box center [780, 18] width 113 height 34
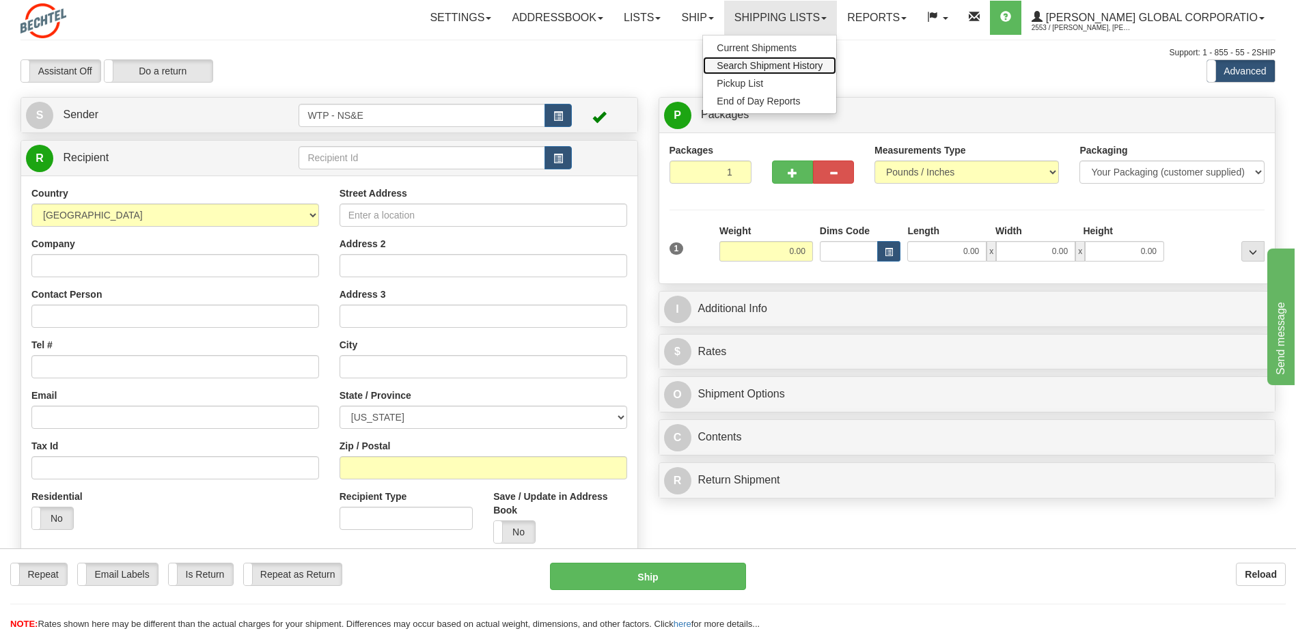
click at [810, 61] on span "Search Shipment History" at bounding box center [770, 65] width 106 height 11
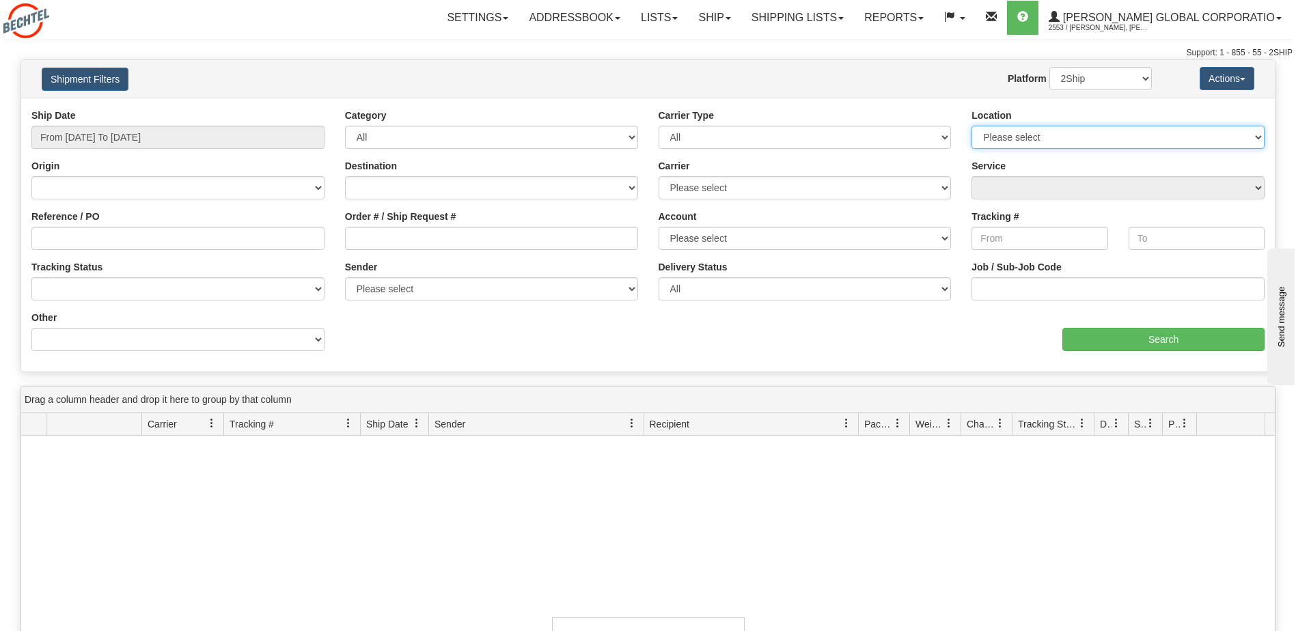
click at [1013, 144] on select "Please select WTP - NS&E" at bounding box center [1117, 137] width 293 height 23
select select "6420"
click at [971, 126] on select "Please select WTP - NS&E" at bounding box center [1117, 137] width 293 height 23
click at [753, 176] on select "Please select FedEx Express®" at bounding box center [805, 187] width 293 height 23
select select "2"
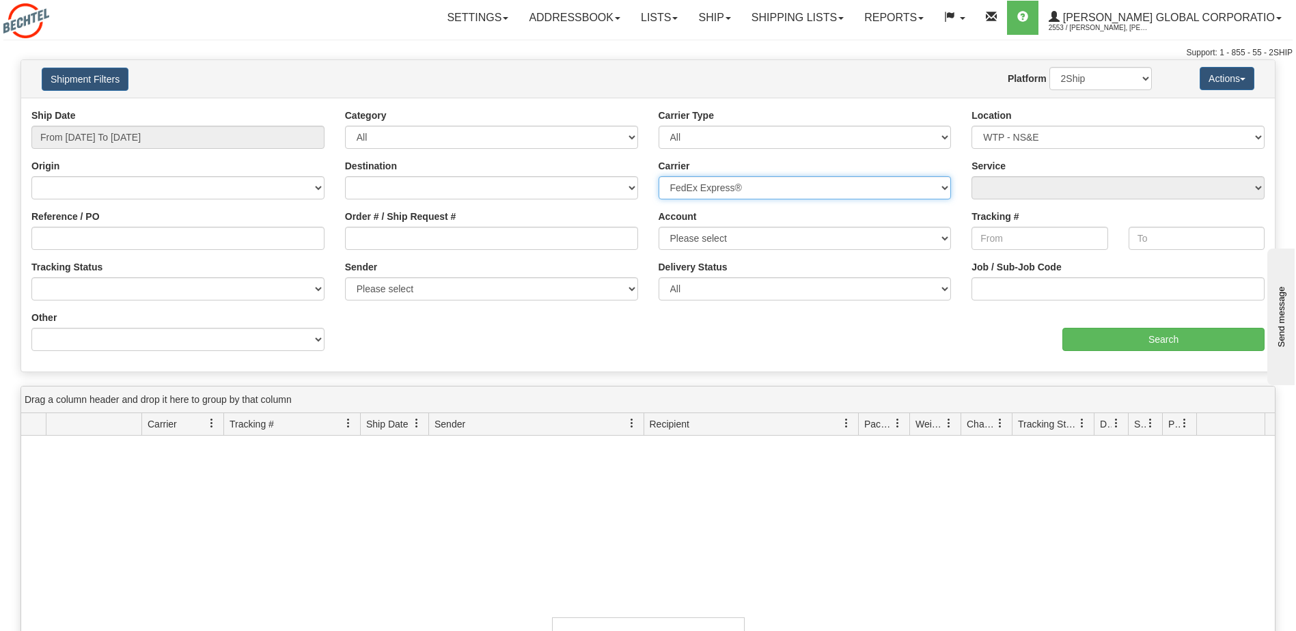
click at [659, 176] on select "Please select FedEx Express®" at bounding box center [805, 187] width 293 height 23
click at [1009, 175] on div "Service Please select CA-CA-01-FedEx Priority Overnight® CA-CA-03-FedEx 2 Day® …" at bounding box center [1117, 179] width 293 height 40
click at [1014, 186] on select "Please select CA-CA-01-FedEx Priority Overnight® CA-CA-03-FedEx 2 Day® CA-CA-05…" at bounding box center [1117, 187] width 293 height 23
click at [831, 323] on div "aaa Search" at bounding box center [961, 331] width 627 height 40
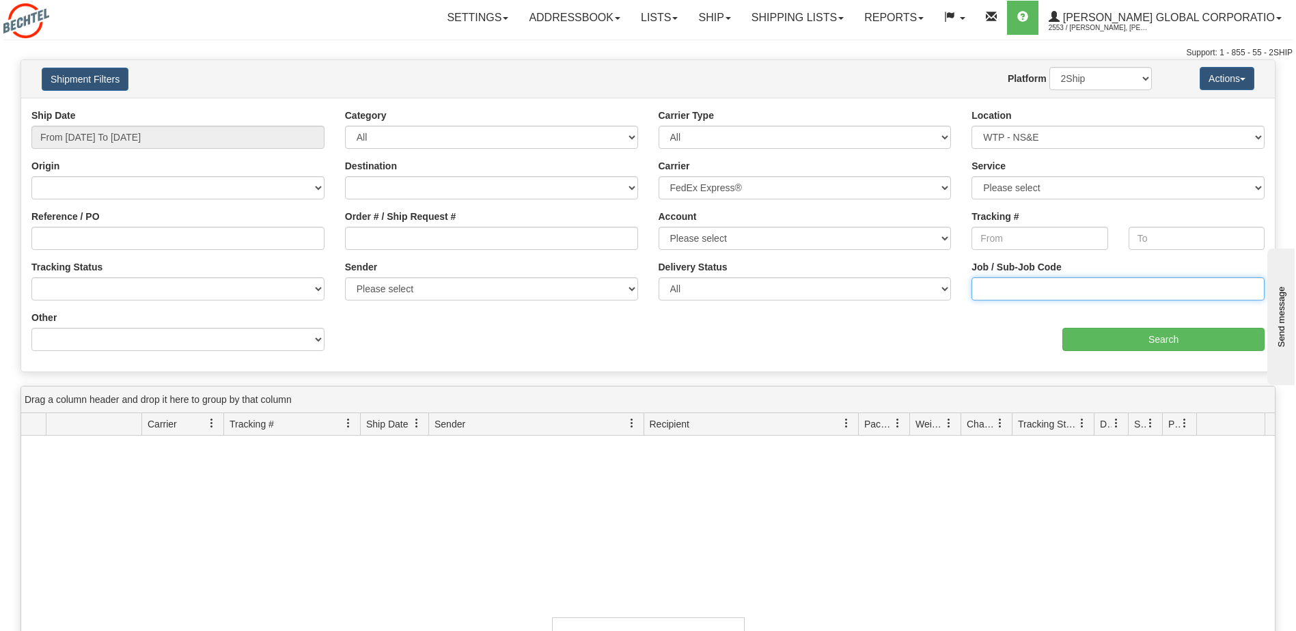
click at [1165, 292] on input "Job / Sub-Job Code" at bounding box center [1117, 288] width 293 height 23
type input "24590-900"
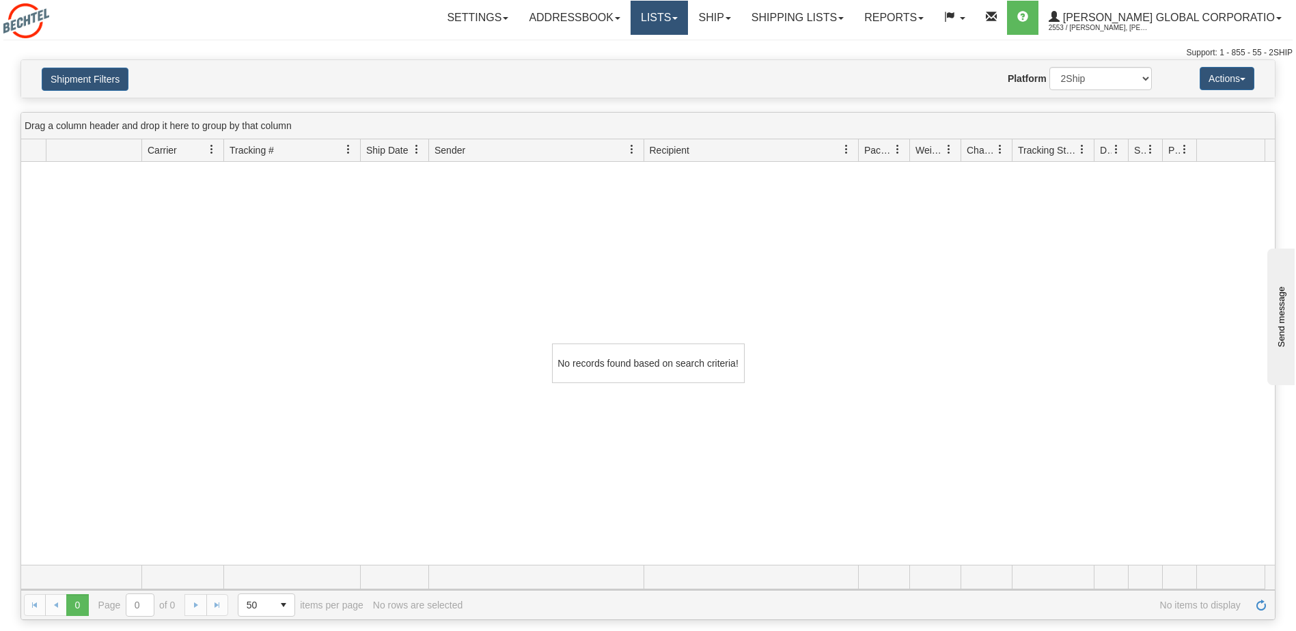
click at [688, 16] on link "Lists" at bounding box center [659, 18] width 57 height 34
click at [632, 64] on span "Documents" at bounding box center [607, 65] width 49 height 11
click at [837, 14] on link "Shipping lists" at bounding box center [797, 18] width 113 height 34
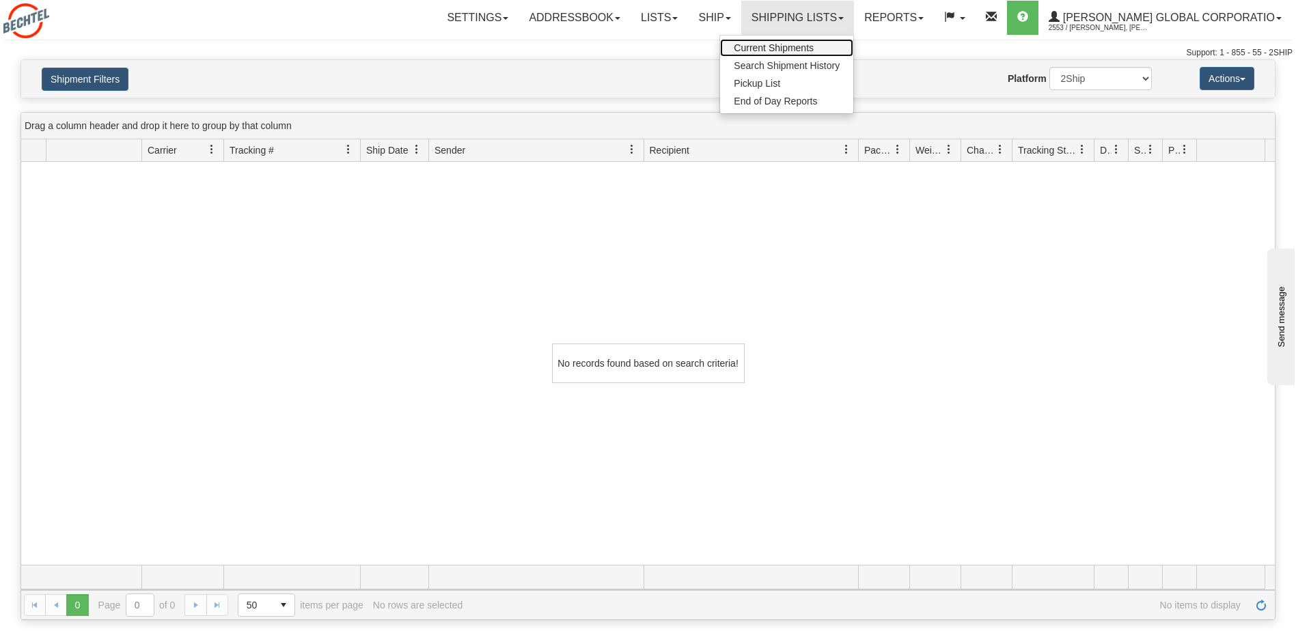
click at [814, 48] on span "Current Shipments" at bounding box center [774, 47] width 80 height 11
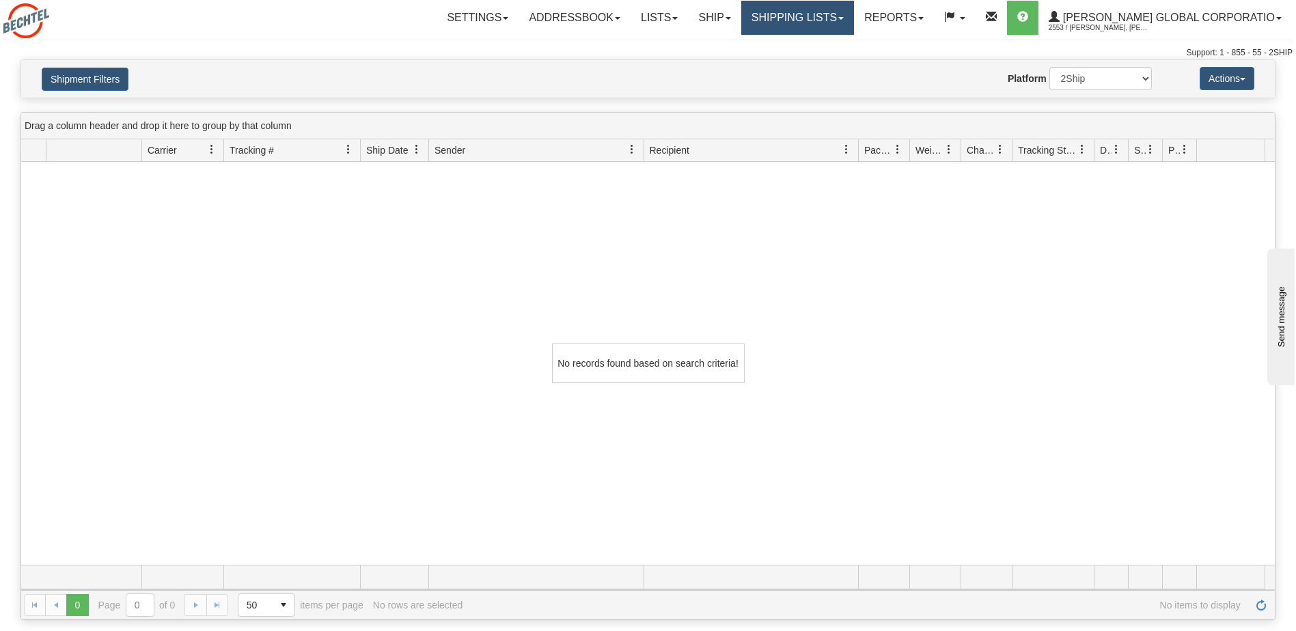
click at [810, 23] on link "Shipping lists" at bounding box center [797, 18] width 113 height 34
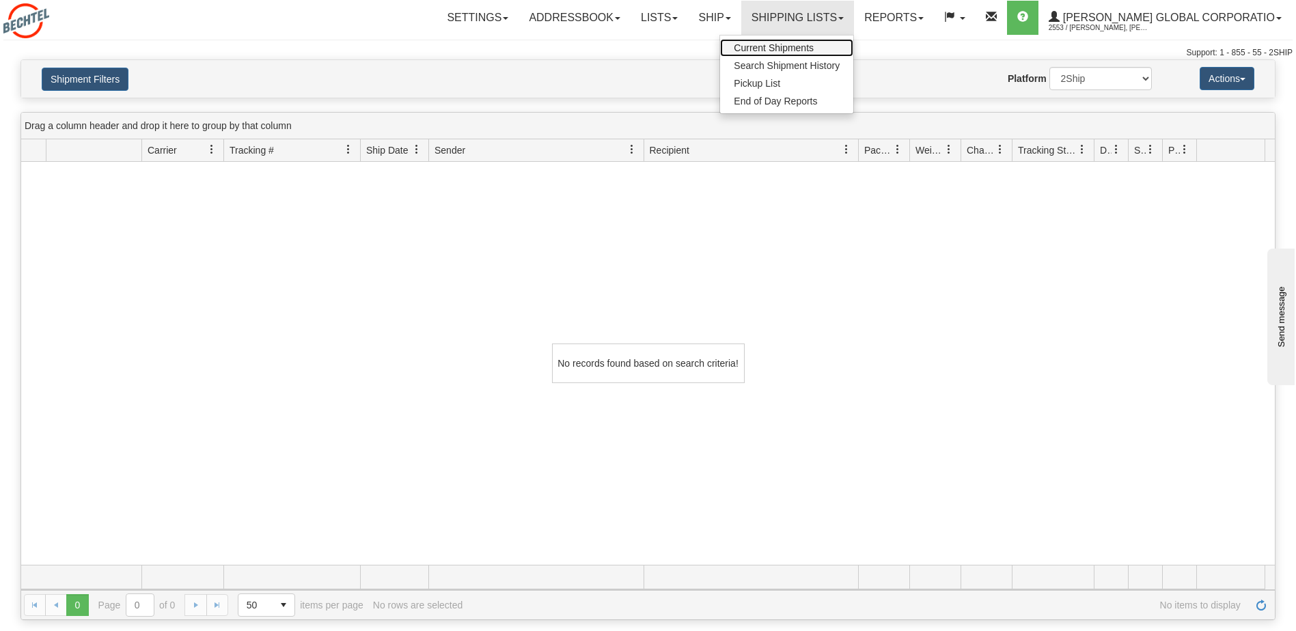
click at [814, 44] on span "Current Shipments" at bounding box center [774, 47] width 80 height 11
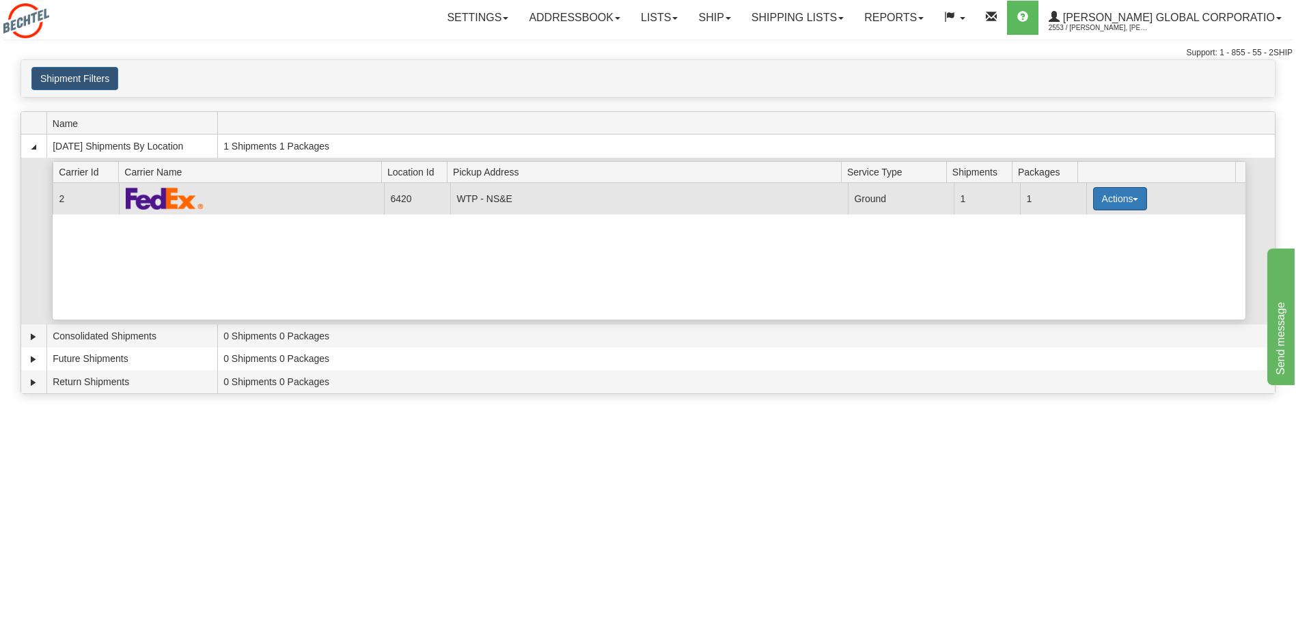
click at [1133, 196] on button "Actions" at bounding box center [1120, 198] width 55 height 23
click at [1077, 223] on span "Details" at bounding box center [1069, 224] width 37 height 10
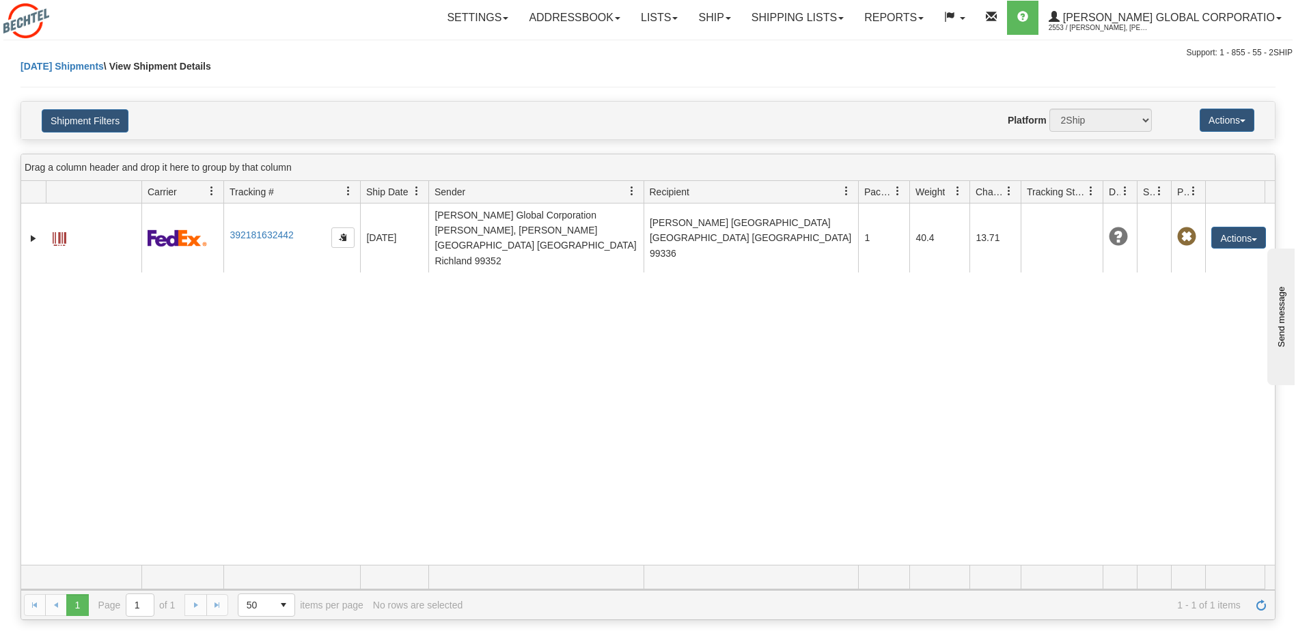
drag, startPoint x: 957, startPoint y: 191, endPoint x: 968, endPoint y: 193, distance: 11.1
click at [968, 193] on div "Id Client Id Carrier Tracking # Pro Number Ship Date Label Generation Date Send…" at bounding box center [643, 192] width 1244 height 22
